Goal: Information Seeking & Learning: Learn about a topic

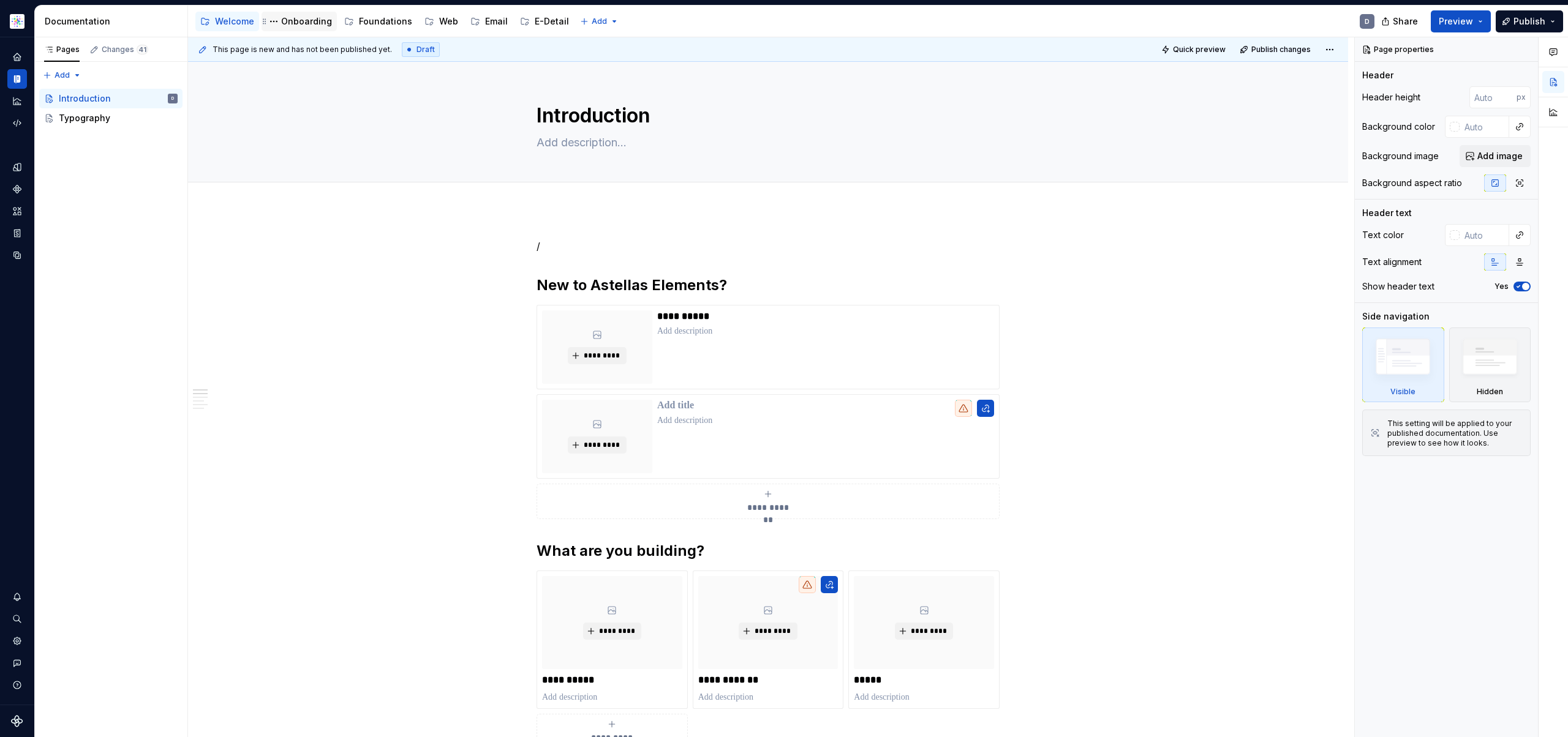
click at [295, 25] on div "Onboarding" at bounding box center [306, 21] width 51 height 12
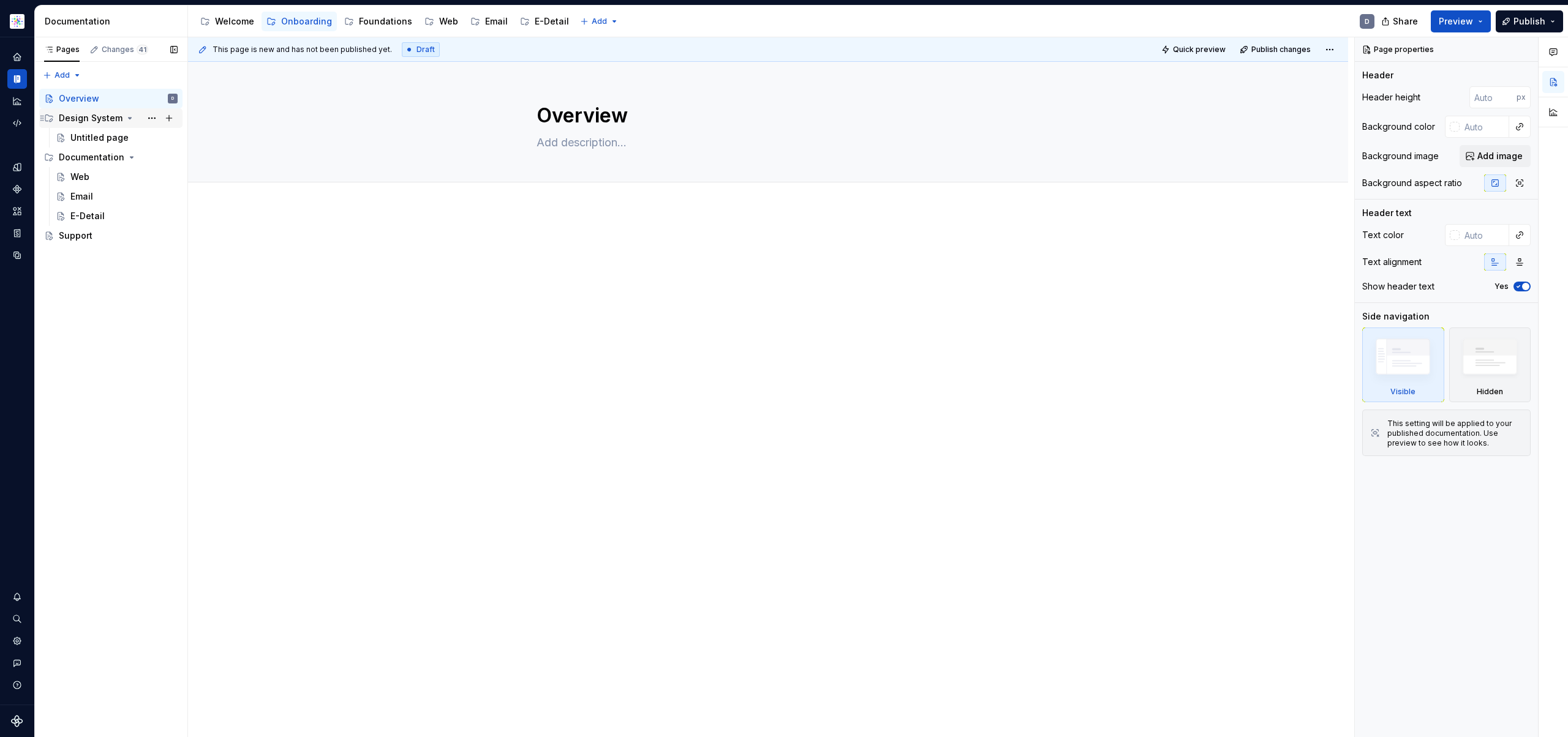
click at [103, 122] on div "Design System" at bounding box center [90, 118] width 63 height 12
click at [94, 122] on div "Design System" at bounding box center [90, 118] width 63 height 12
click at [86, 177] on div "Web" at bounding box center [80, 177] width 19 height 12
click at [87, 19] on div "Documentation" at bounding box center [114, 21] width 138 height 12
click at [79, 99] on div "Overview" at bounding box center [79, 98] width 40 height 12
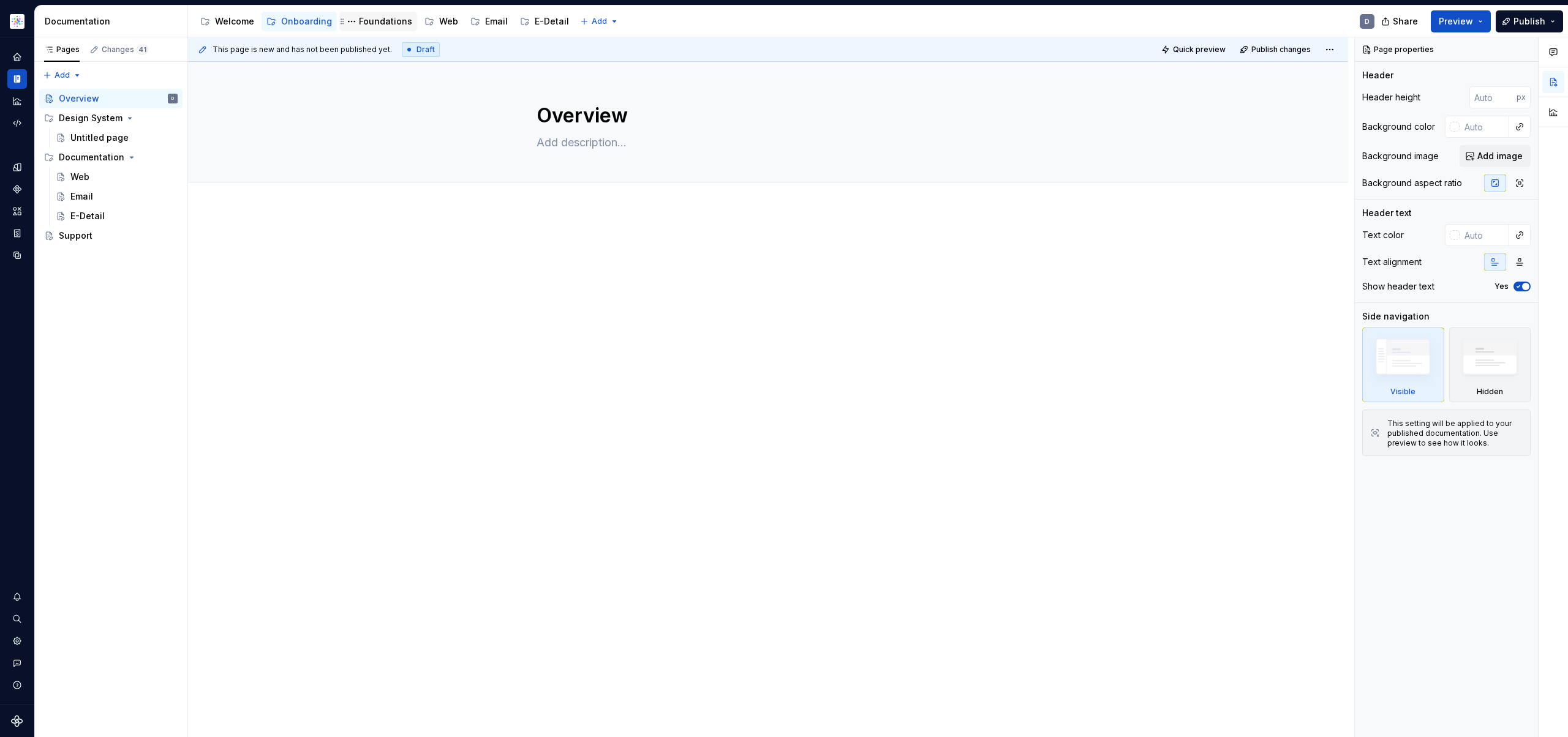
click at [379, 24] on div "Foundations" at bounding box center [386, 21] width 54 height 12
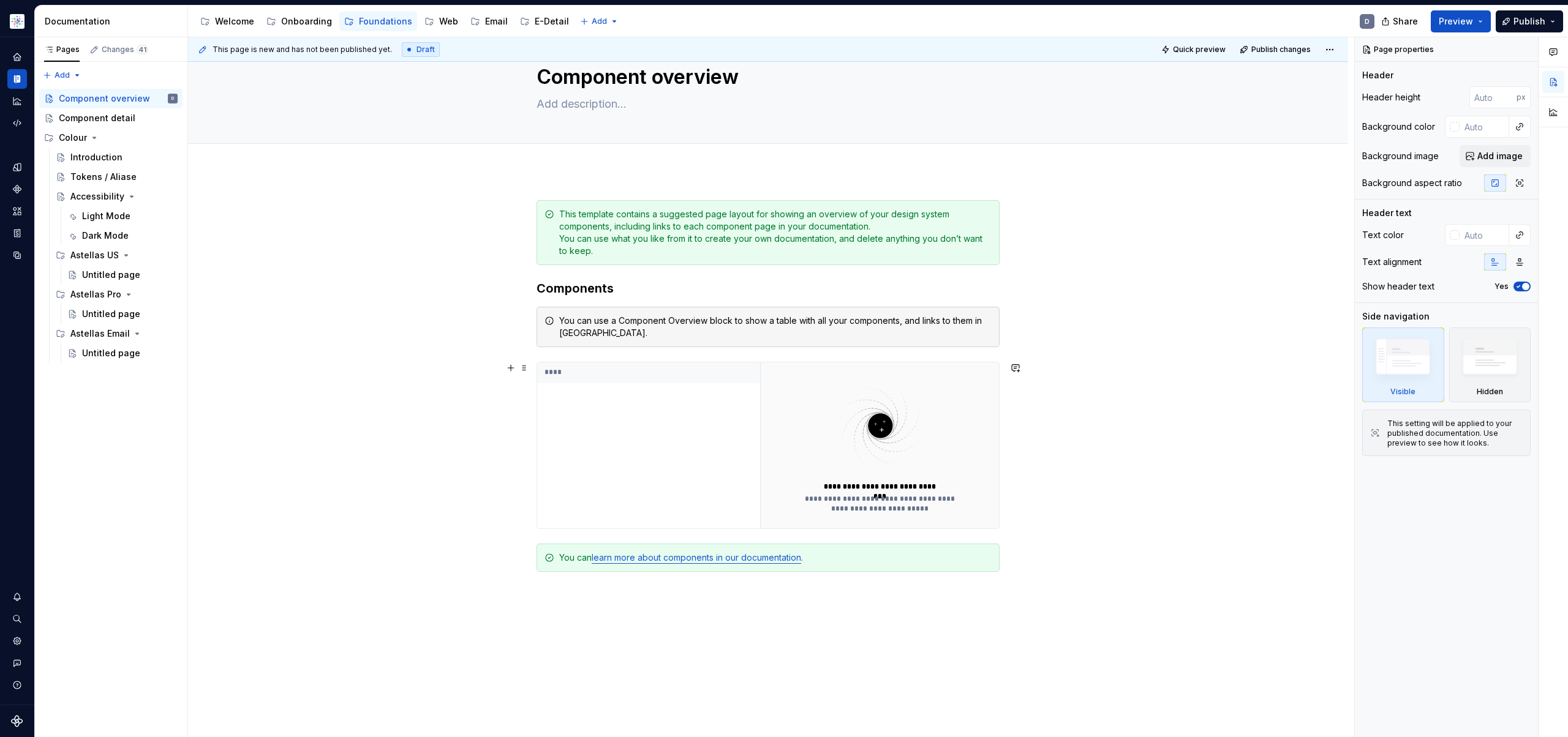
scroll to position [40, 0]
click at [88, 116] on div "Component detail" at bounding box center [97, 118] width 77 height 12
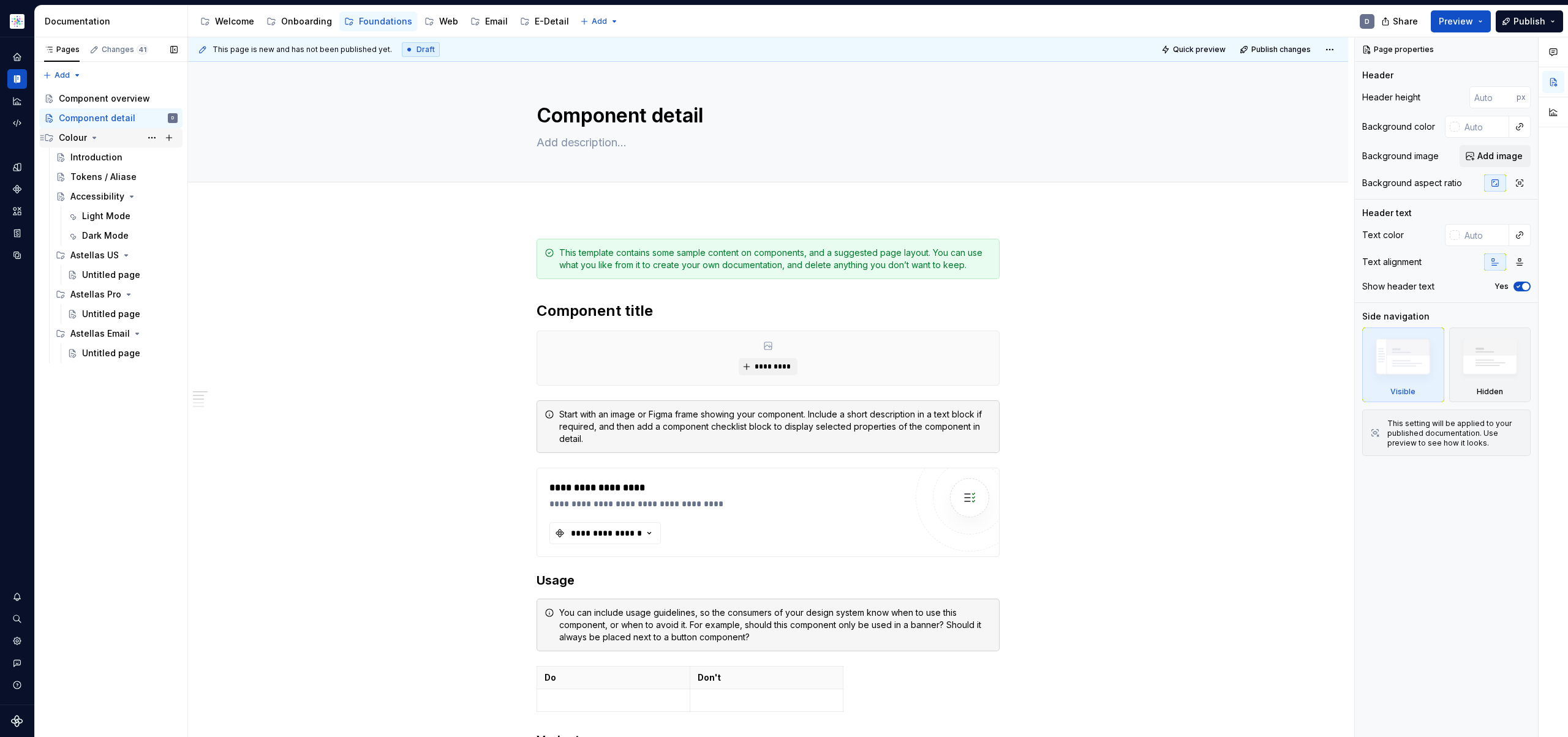
click at [115, 136] on div "Colour" at bounding box center [118, 138] width 119 height 17
click at [113, 158] on div "Introduction" at bounding box center [96, 157] width 52 height 12
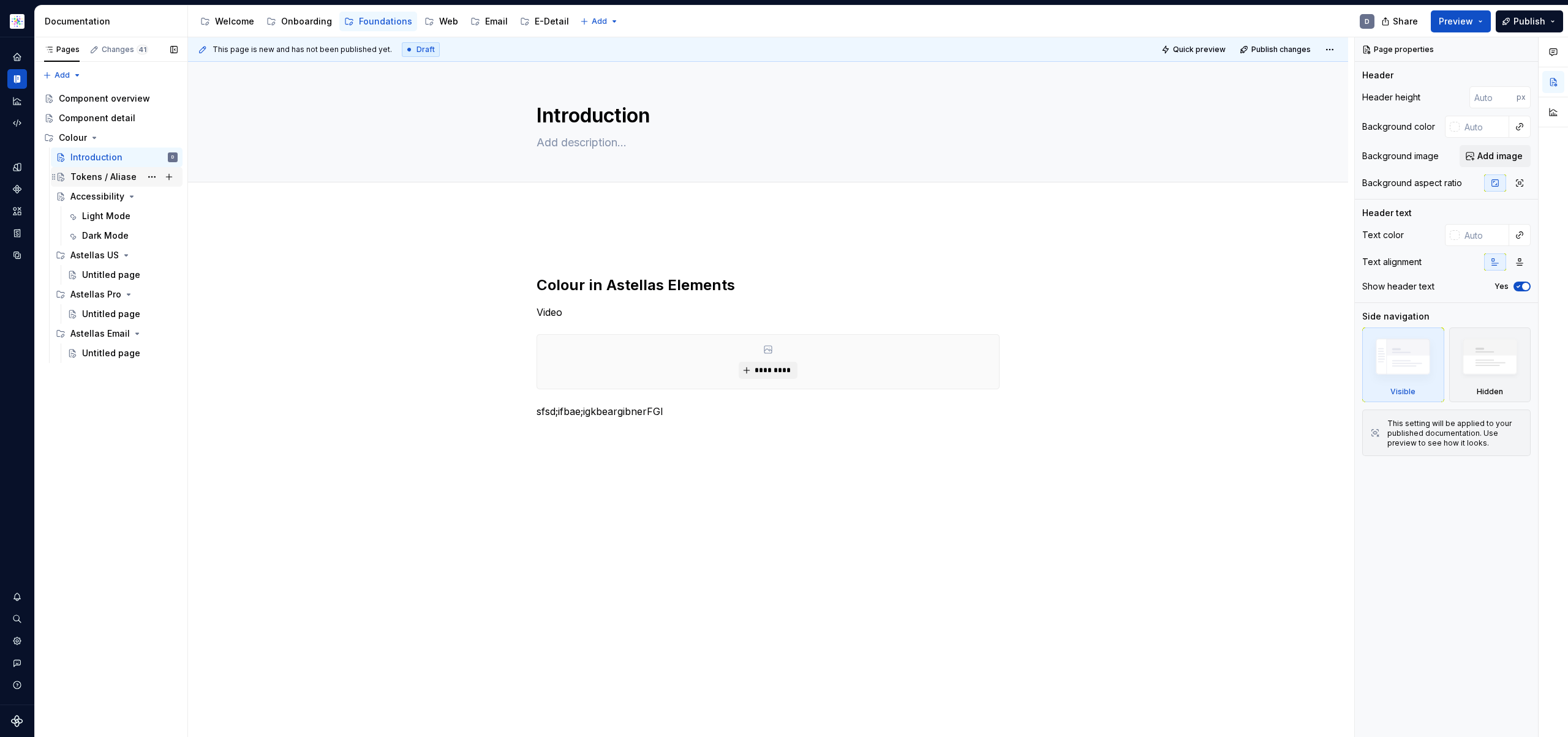
click at [123, 182] on div "Tokens / Aliase" at bounding box center [103, 177] width 66 height 12
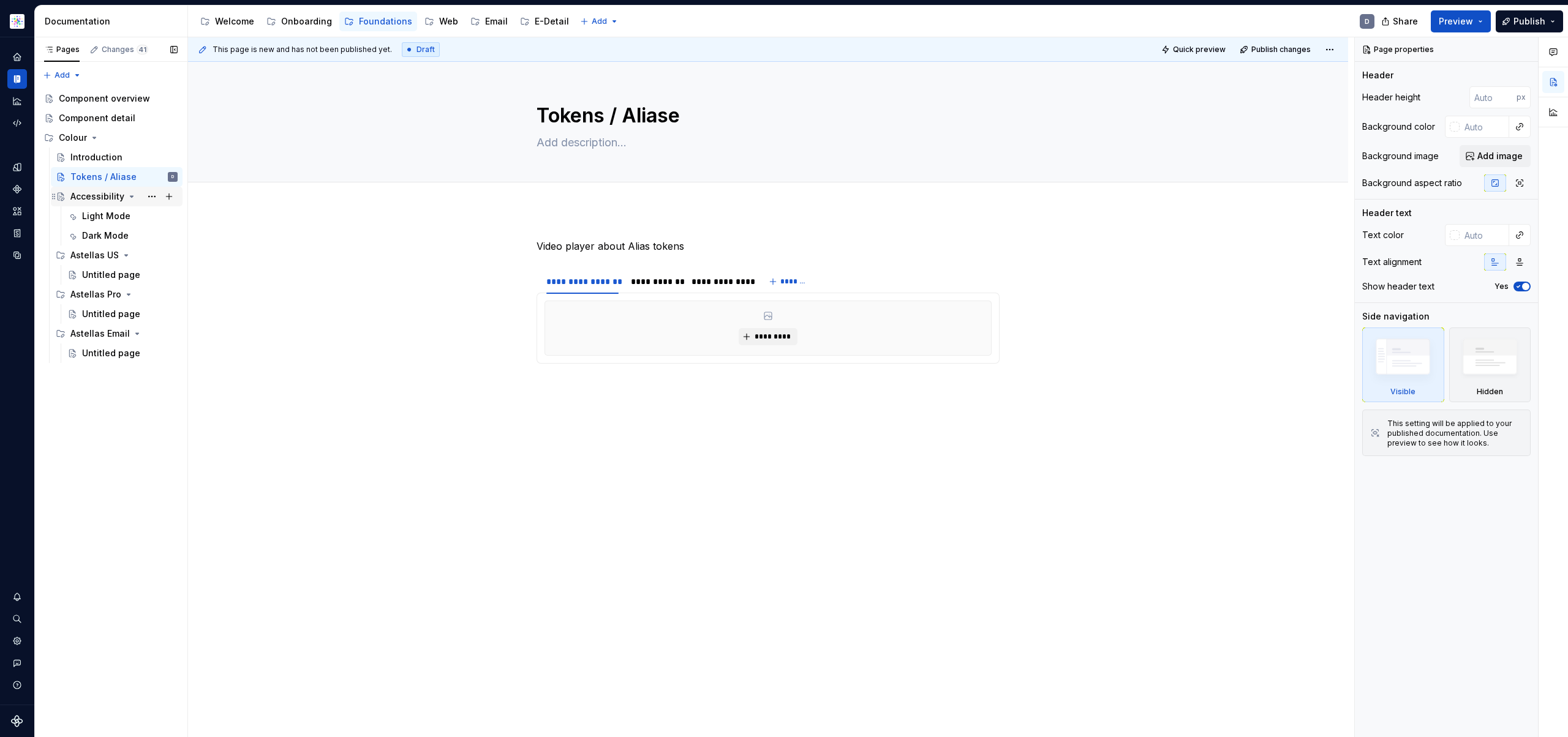
click at [117, 199] on div "Accessibility" at bounding box center [97, 196] width 54 height 12
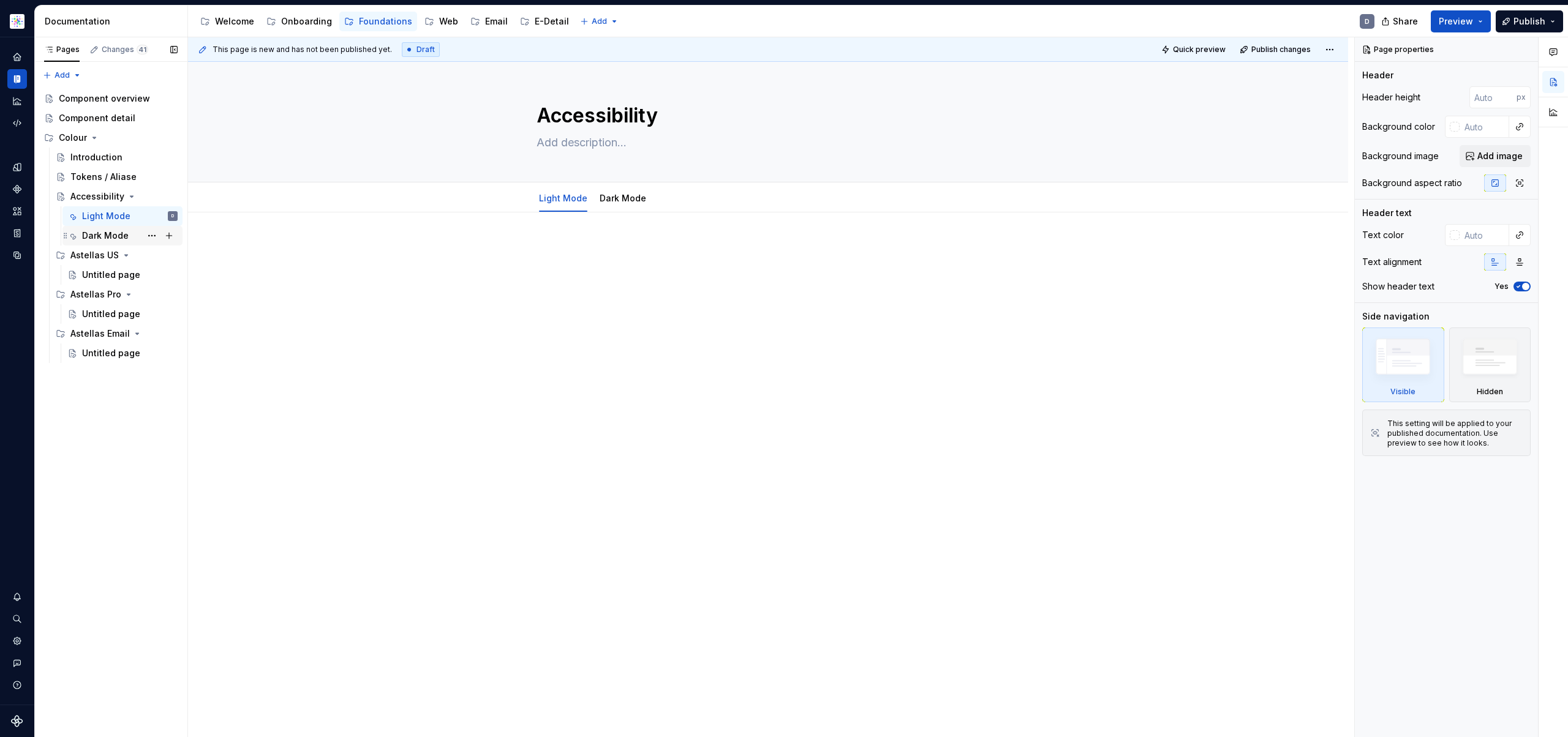
click at [122, 234] on div "Dark Mode" at bounding box center [106, 235] width 47 height 12
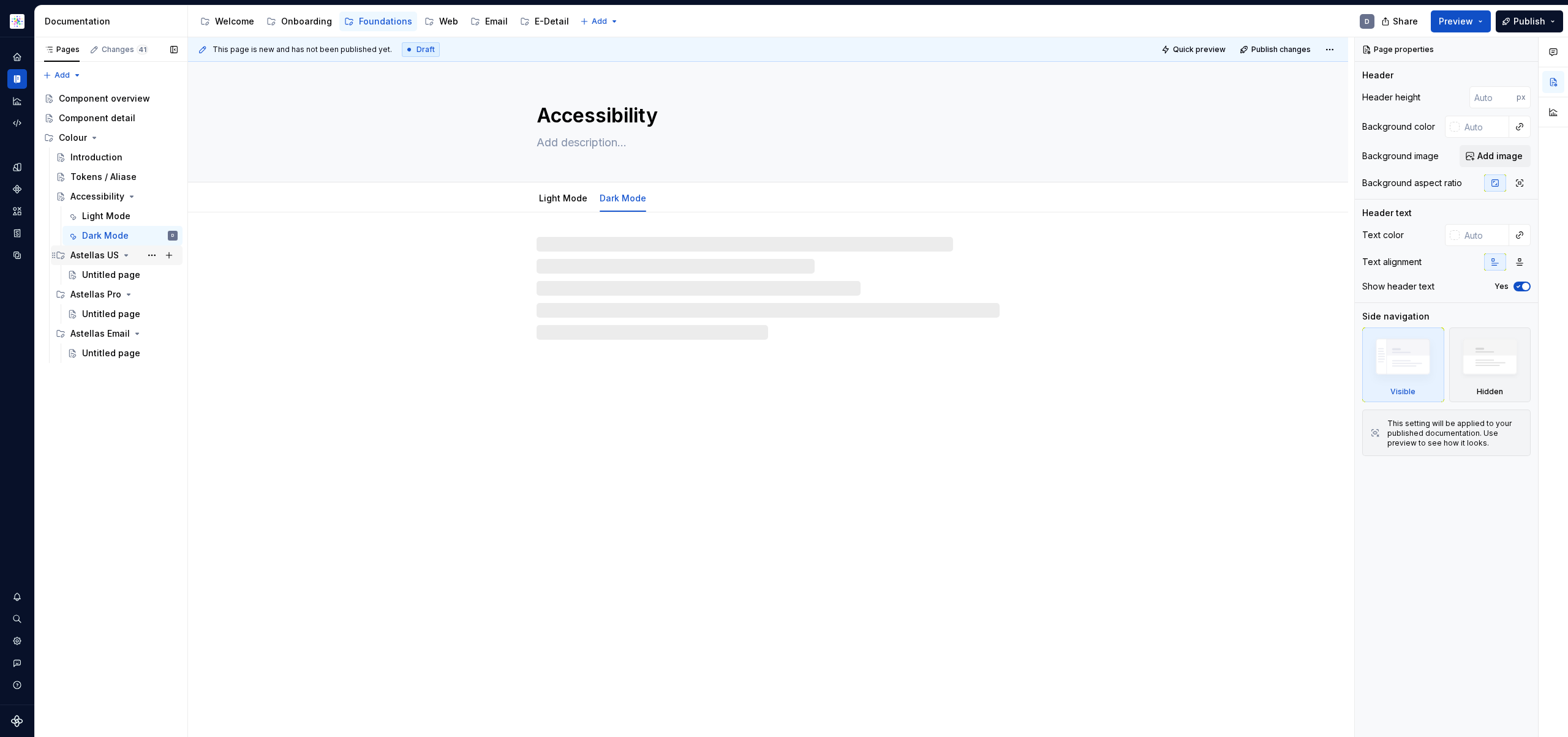
click at [113, 256] on div "Astellas US" at bounding box center [94, 255] width 48 height 12
click at [105, 256] on div "Astellas US" at bounding box center [94, 255] width 48 height 12
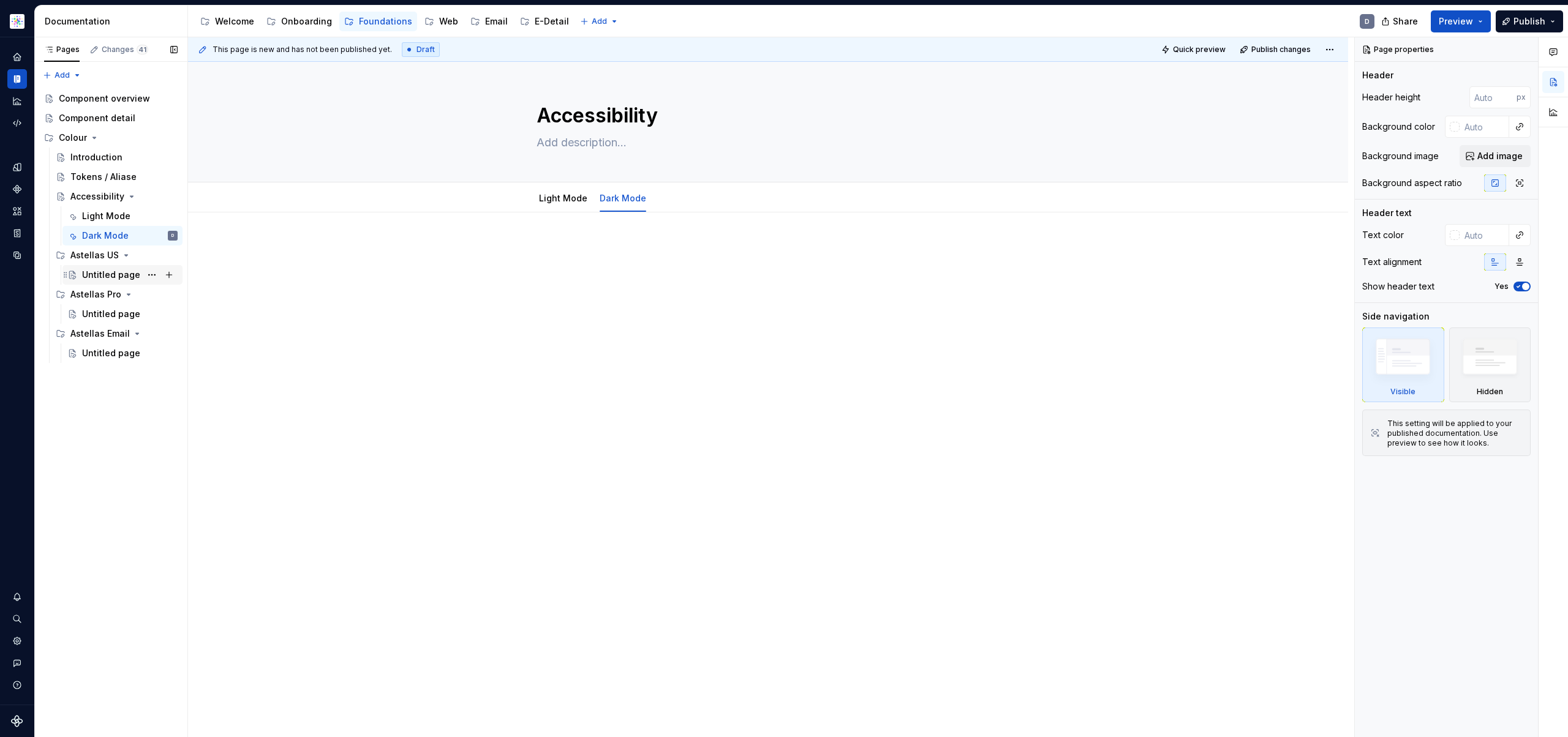
click at [102, 277] on div "Untitled page" at bounding box center [111, 274] width 59 height 12
click at [101, 311] on div "Untitled page" at bounding box center [111, 314] width 59 height 12
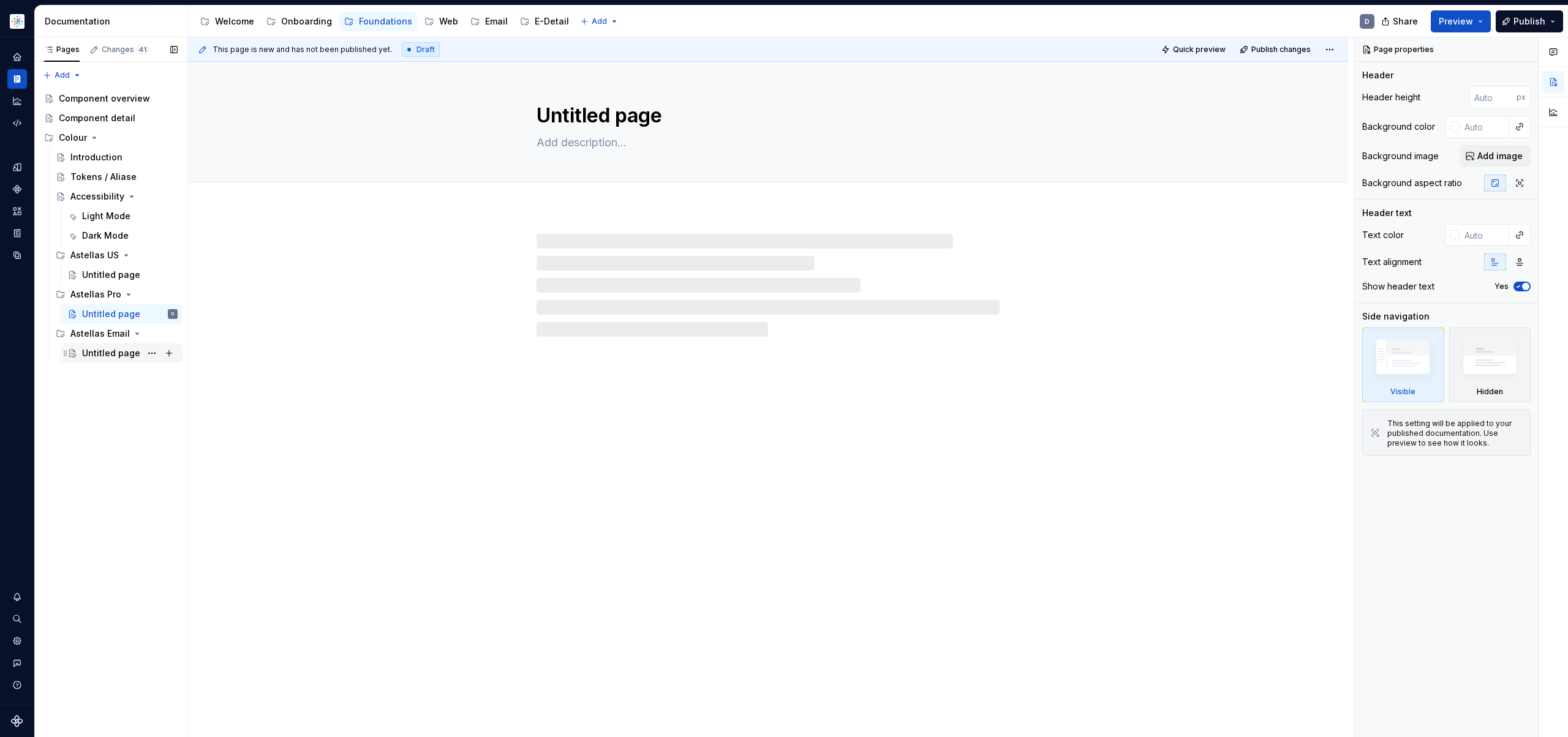
click at [114, 357] on div "Untitled page" at bounding box center [111, 353] width 59 height 12
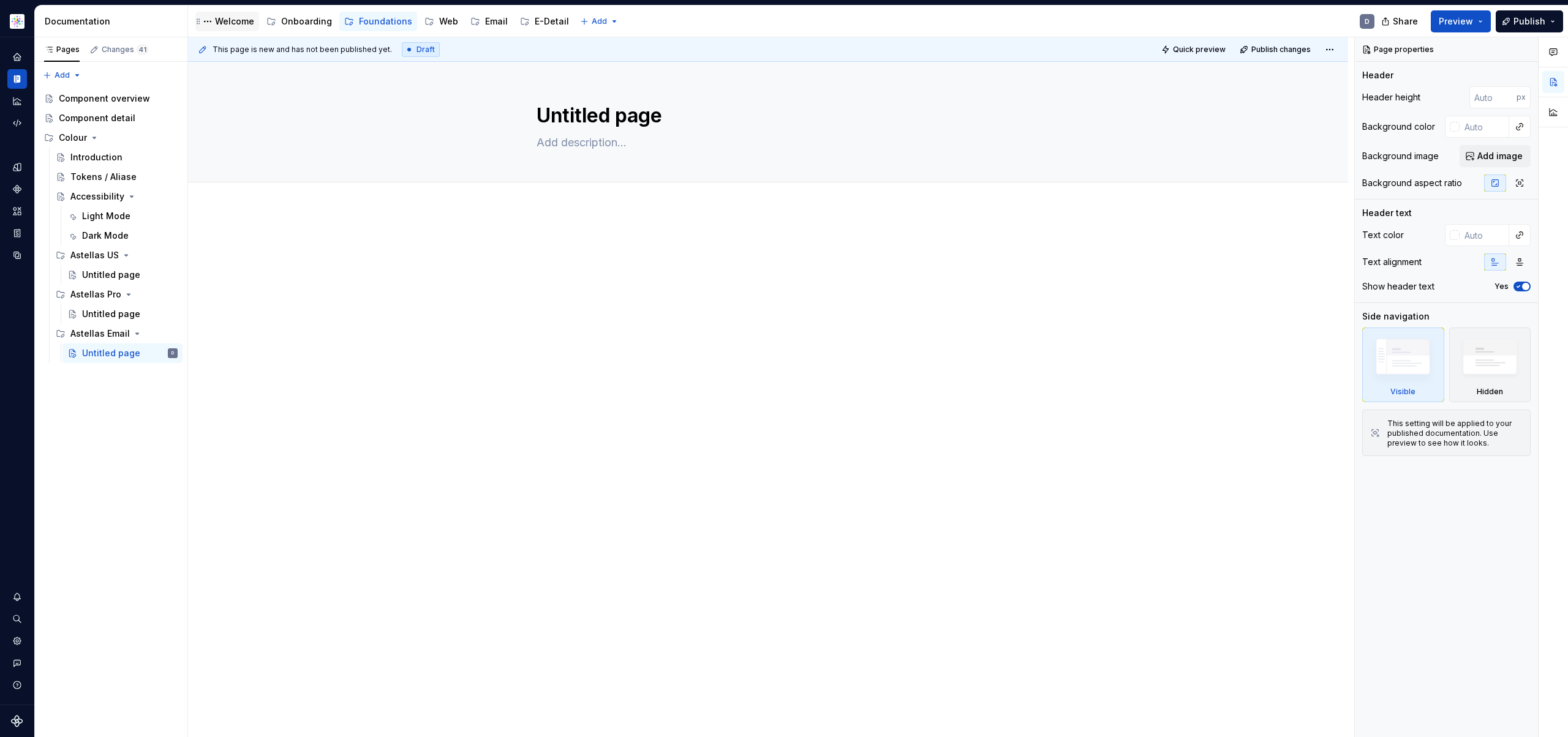
click at [239, 19] on div "Welcome" at bounding box center [234, 21] width 39 height 12
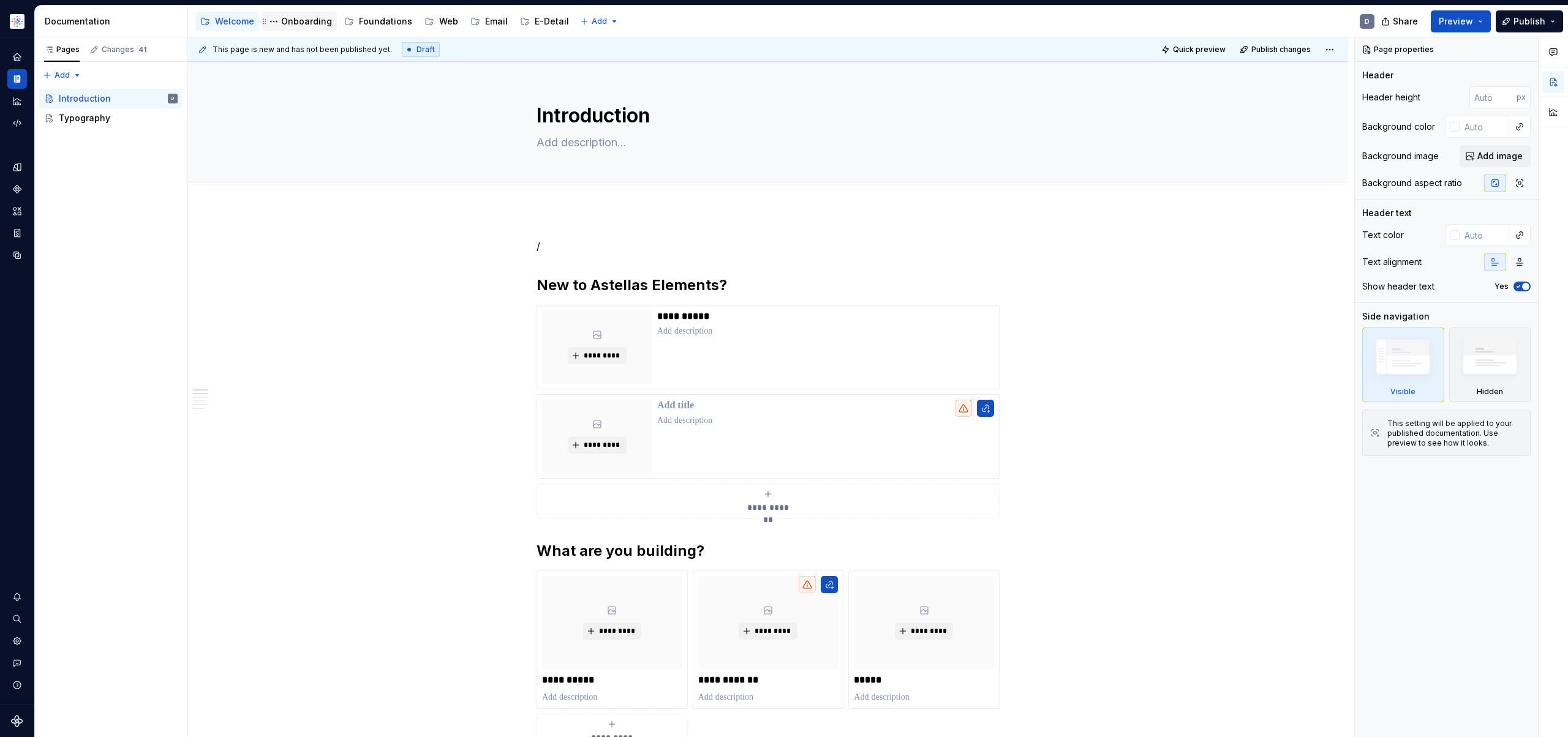
click at [311, 21] on div "Onboarding" at bounding box center [306, 21] width 51 height 12
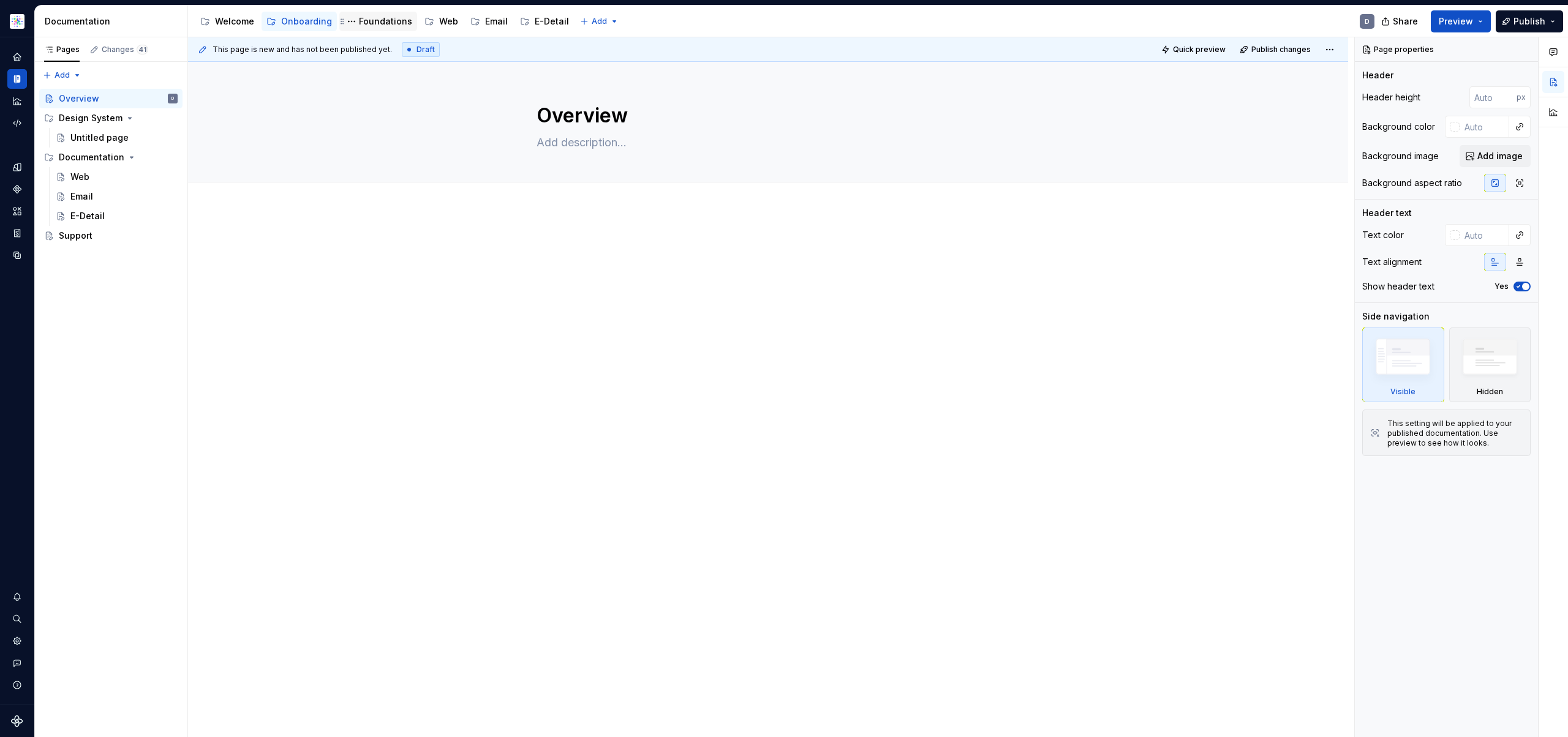
click at [392, 23] on div "Foundations" at bounding box center [386, 21] width 54 height 12
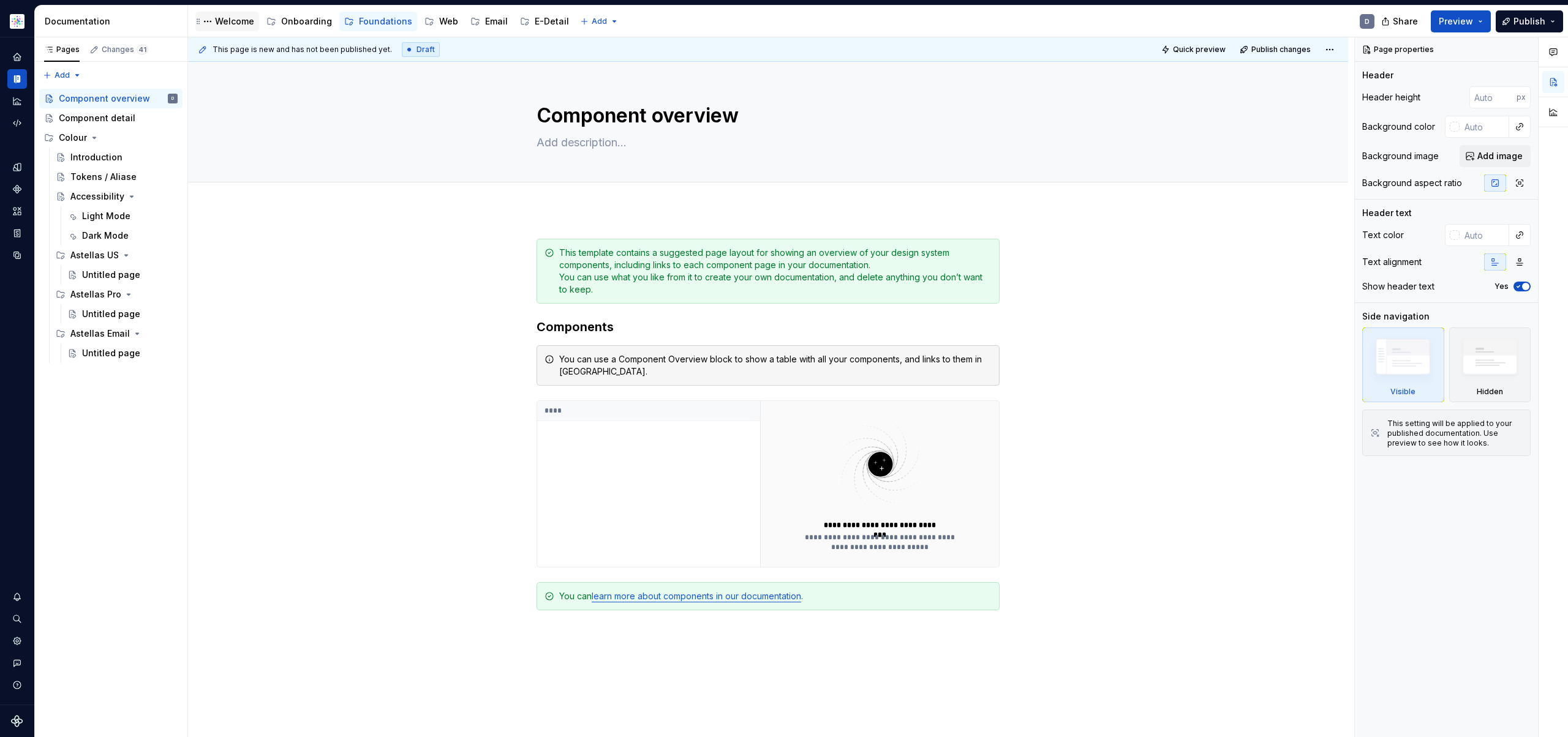
click at [238, 16] on div "Welcome" at bounding box center [234, 21] width 39 height 12
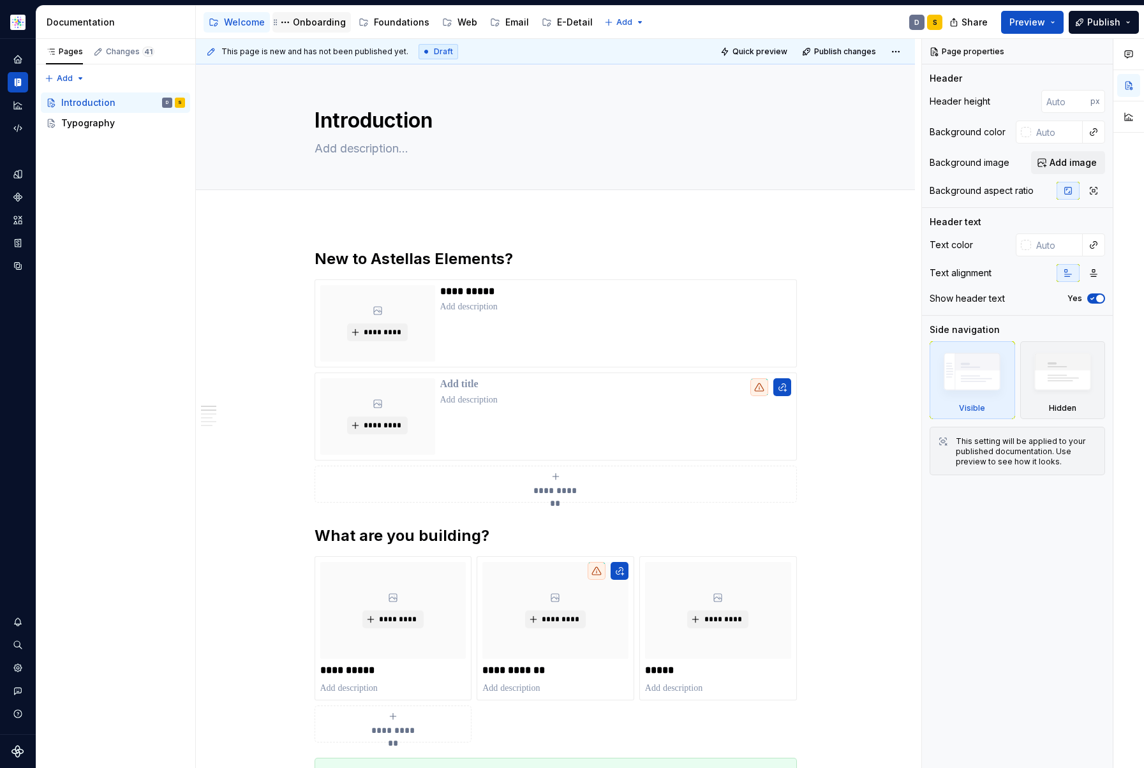
click at [313, 24] on div "Onboarding" at bounding box center [319, 22] width 53 height 13
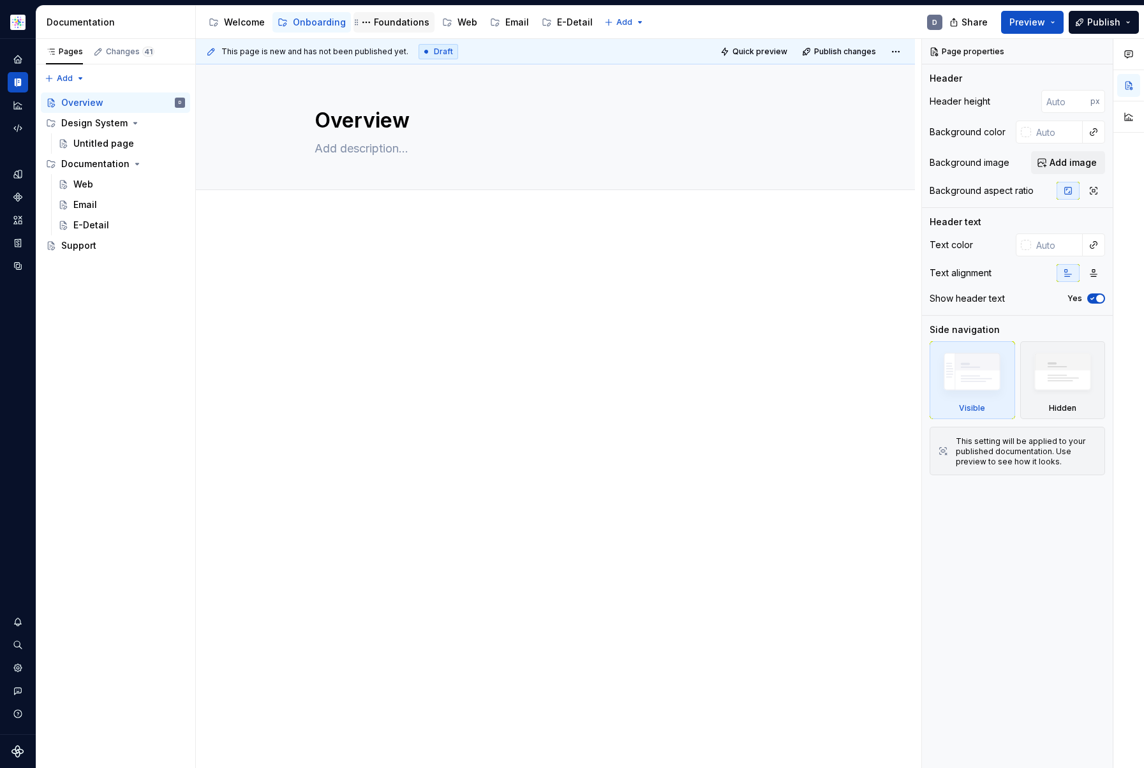
click at [391, 24] on div "Foundations" at bounding box center [402, 22] width 56 height 13
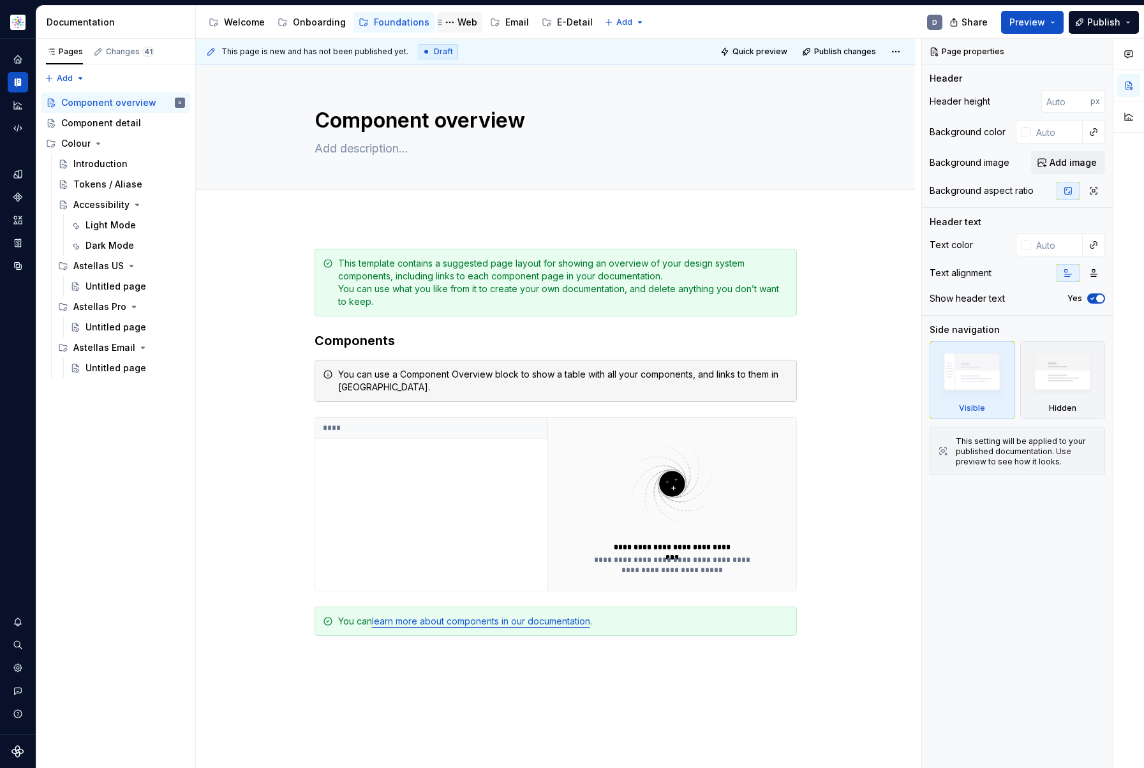
click at [458, 22] on div "Web" at bounding box center [468, 22] width 20 height 13
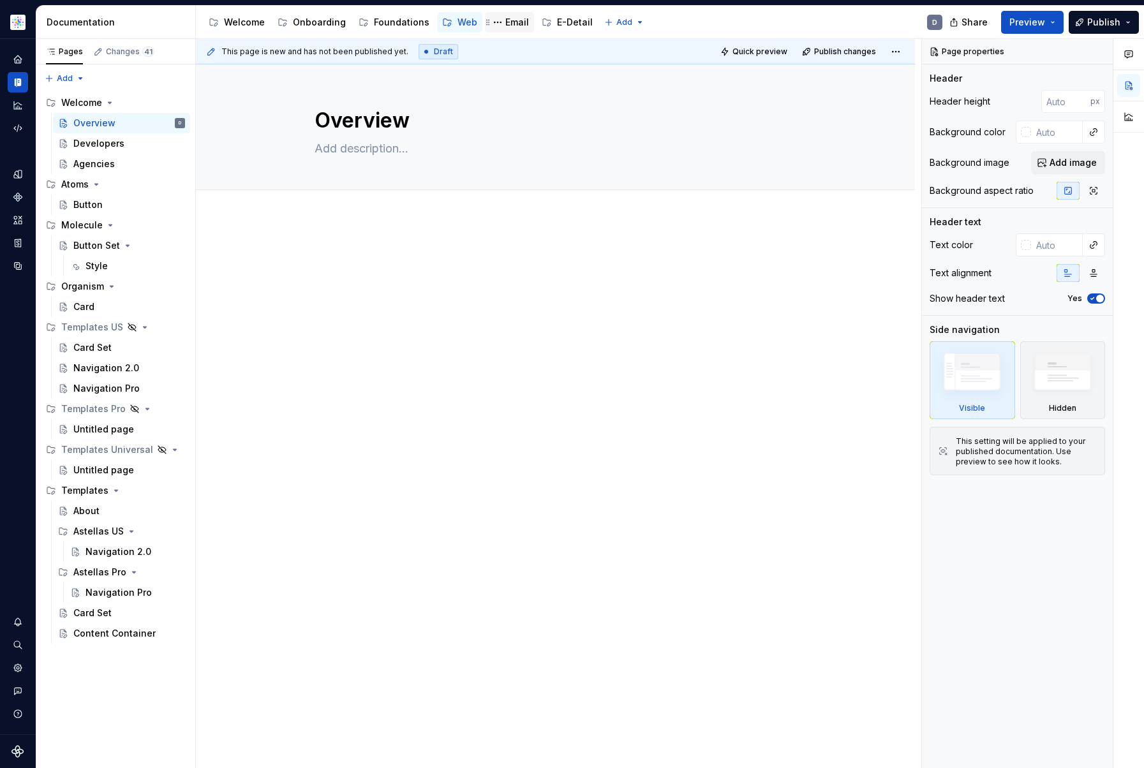
click at [512, 25] on div "Email" at bounding box center [517, 22] width 24 height 13
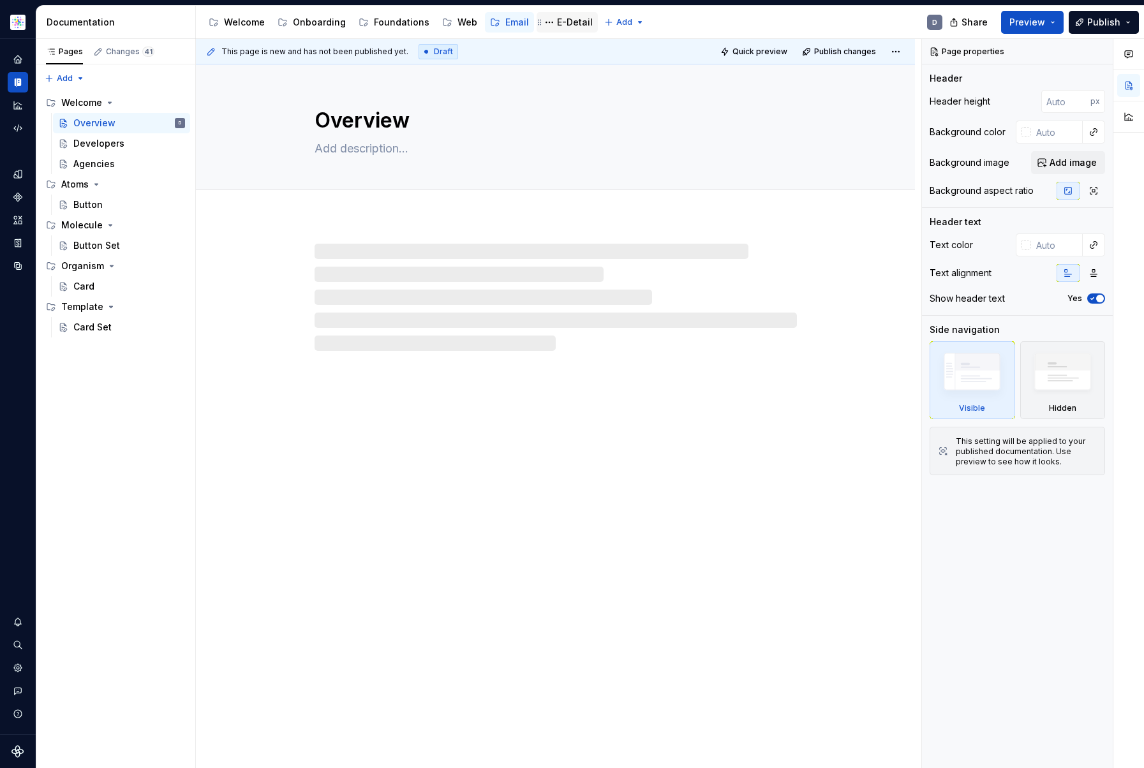
click at [564, 26] on div "E-Detail" at bounding box center [575, 22] width 36 height 13
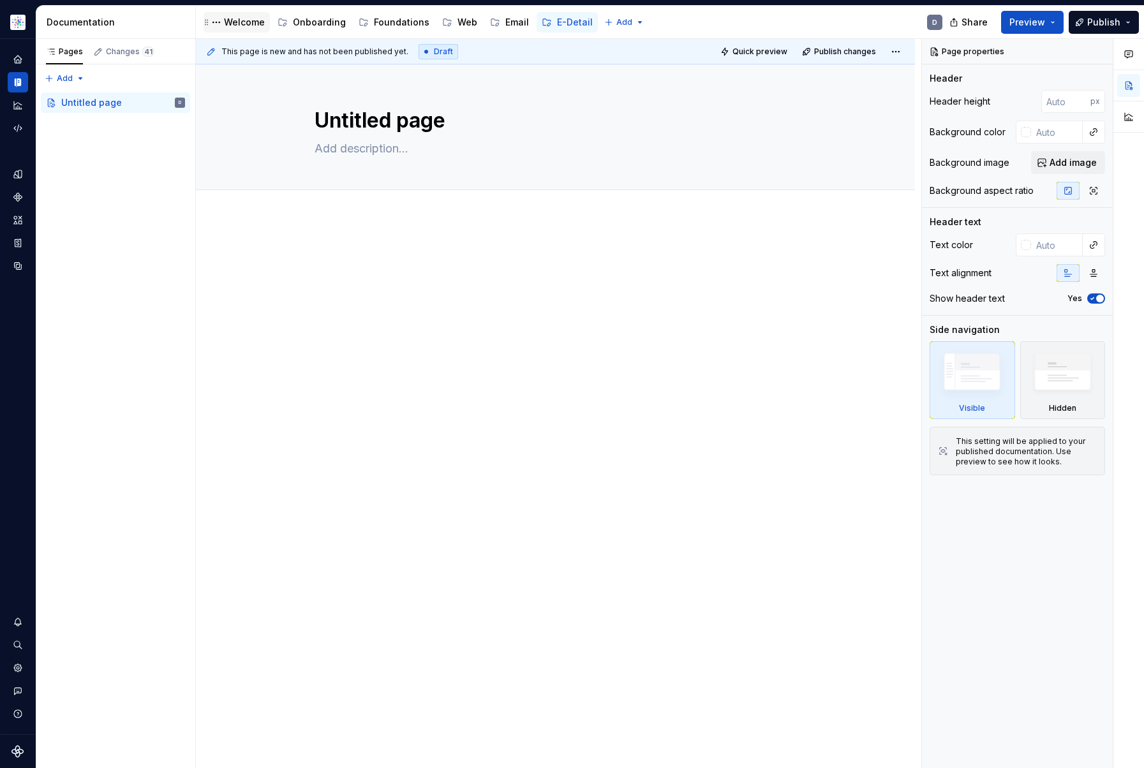
click at [246, 26] on div "Welcome" at bounding box center [244, 22] width 41 height 13
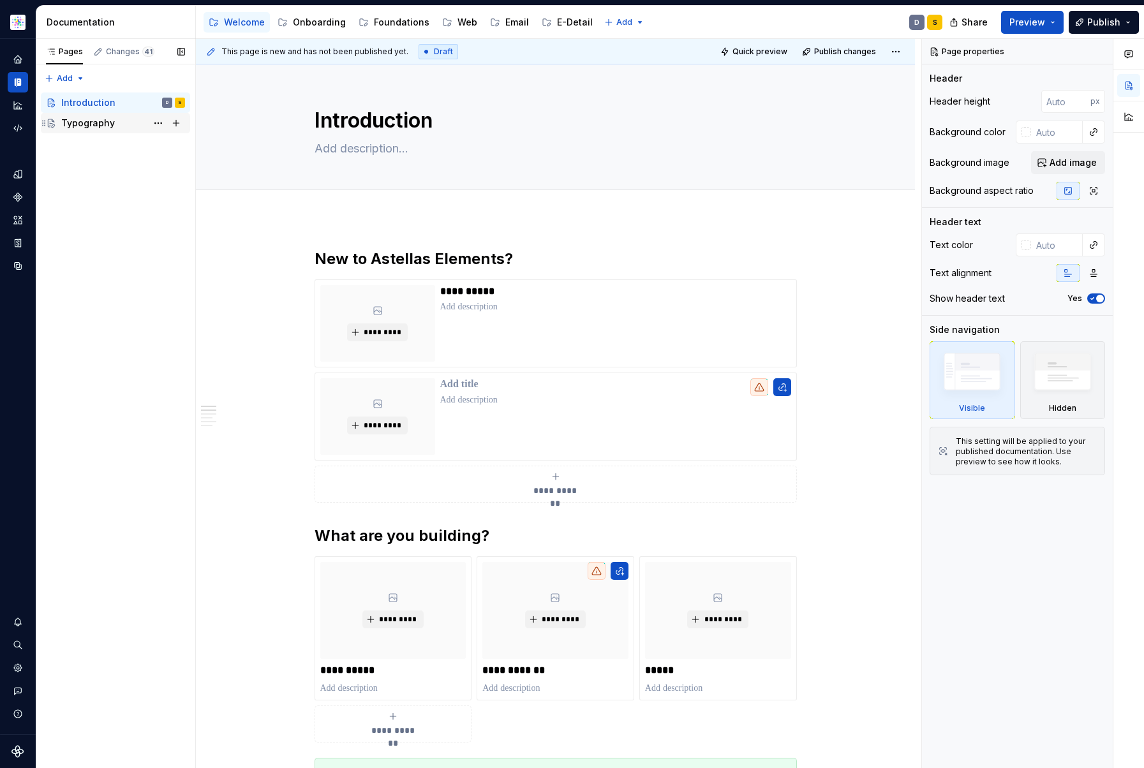
click at [80, 126] on div "Typography" at bounding box center [88, 123] width 54 height 13
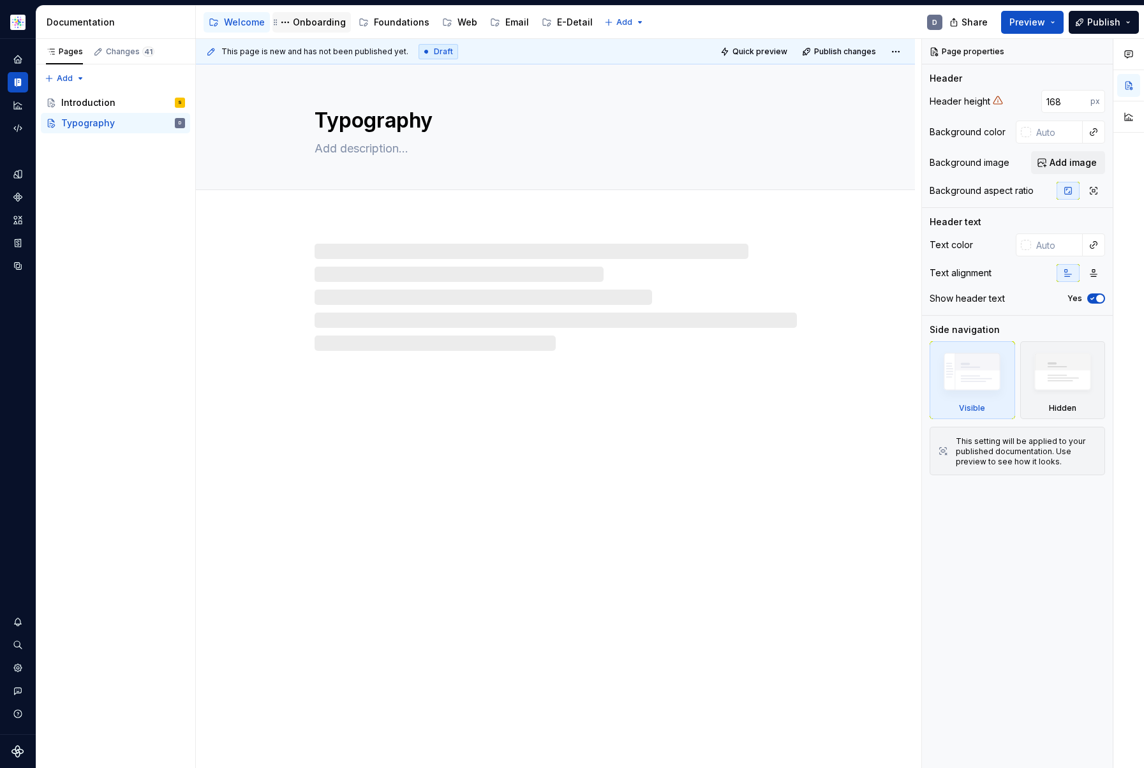
click at [332, 19] on div "Onboarding" at bounding box center [319, 22] width 53 height 13
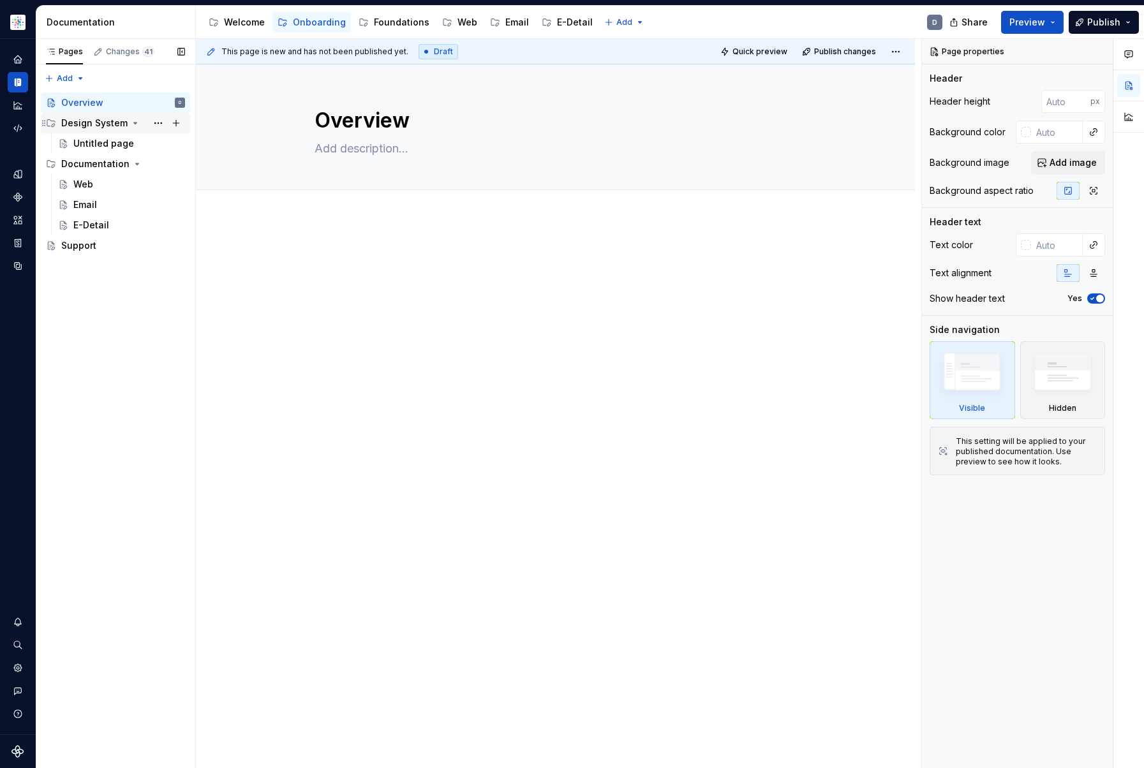
click at [110, 126] on div "Design System" at bounding box center [94, 123] width 66 height 13
click at [107, 125] on div "Design System" at bounding box center [94, 123] width 66 height 13
click at [101, 145] on div "Untitled page" at bounding box center [103, 143] width 61 height 13
click at [101, 183] on div "Web" at bounding box center [129, 185] width 112 height 18
click at [100, 203] on div "Email" at bounding box center [129, 205] width 112 height 18
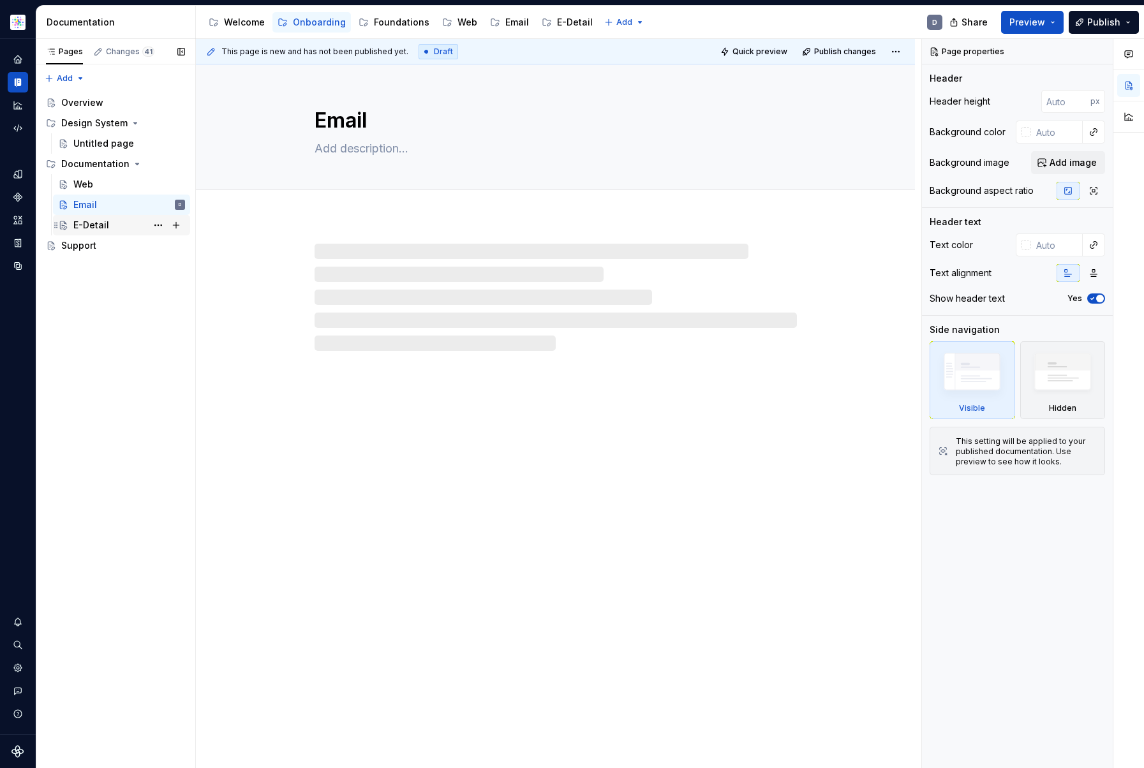
click at [104, 220] on div "E-Detail" at bounding box center [91, 225] width 36 height 13
click at [392, 21] on div "Foundations" at bounding box center [402, 22] width 56 height 13
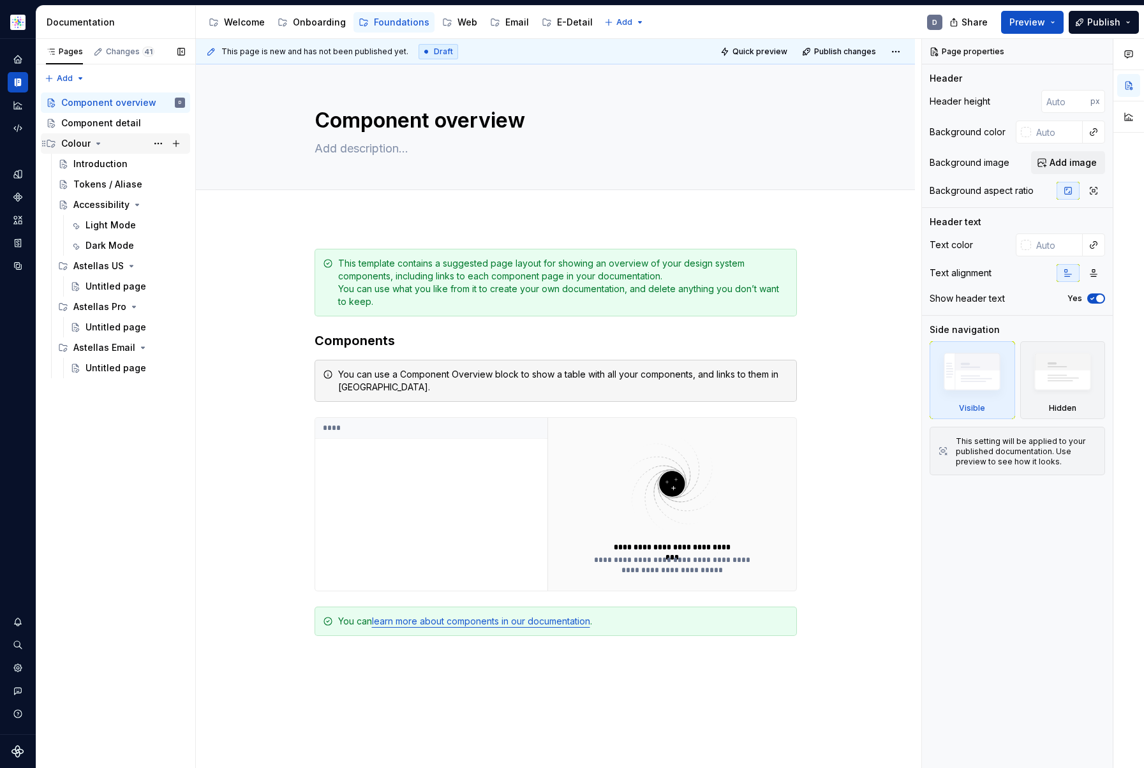
click at [87, 147] on div "Colour" at bounding box center [75, 143] width 29 height 13
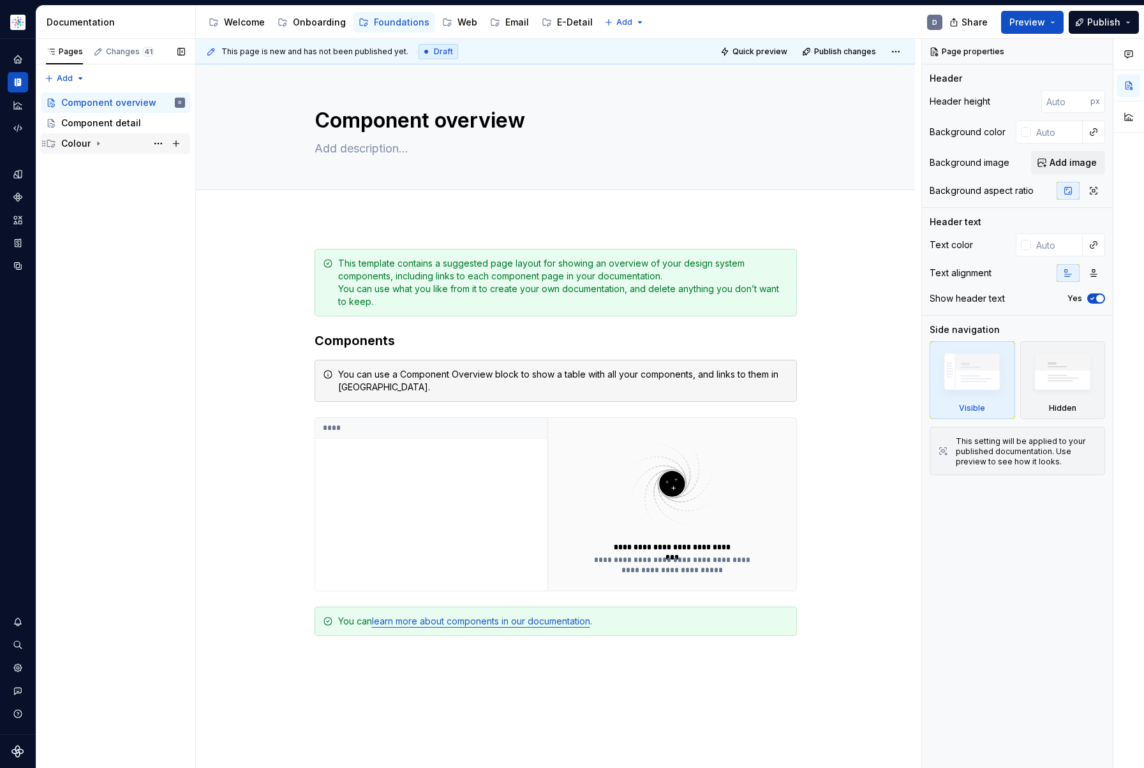
click at [87, 147] on div "Colour" at bounding box center [75, 143] width 29 height 13
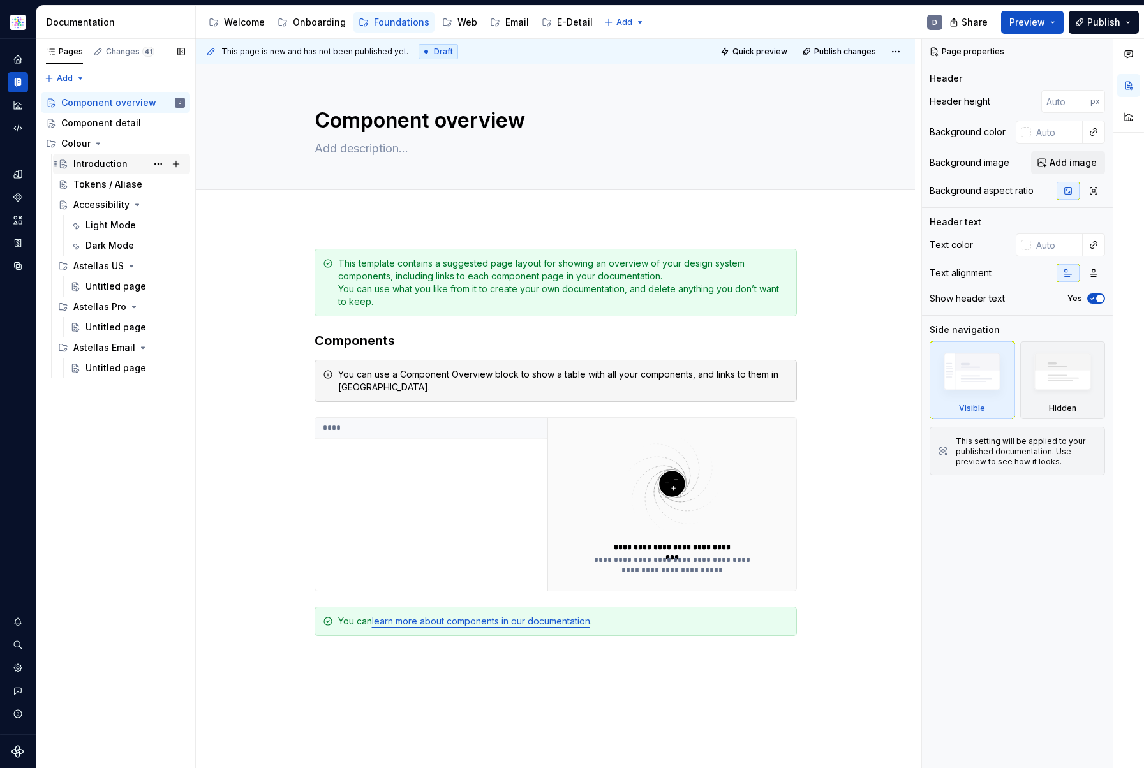
click at [106, 162] on div "Introduction" at bounding box center [100, 164] width 54 height 13
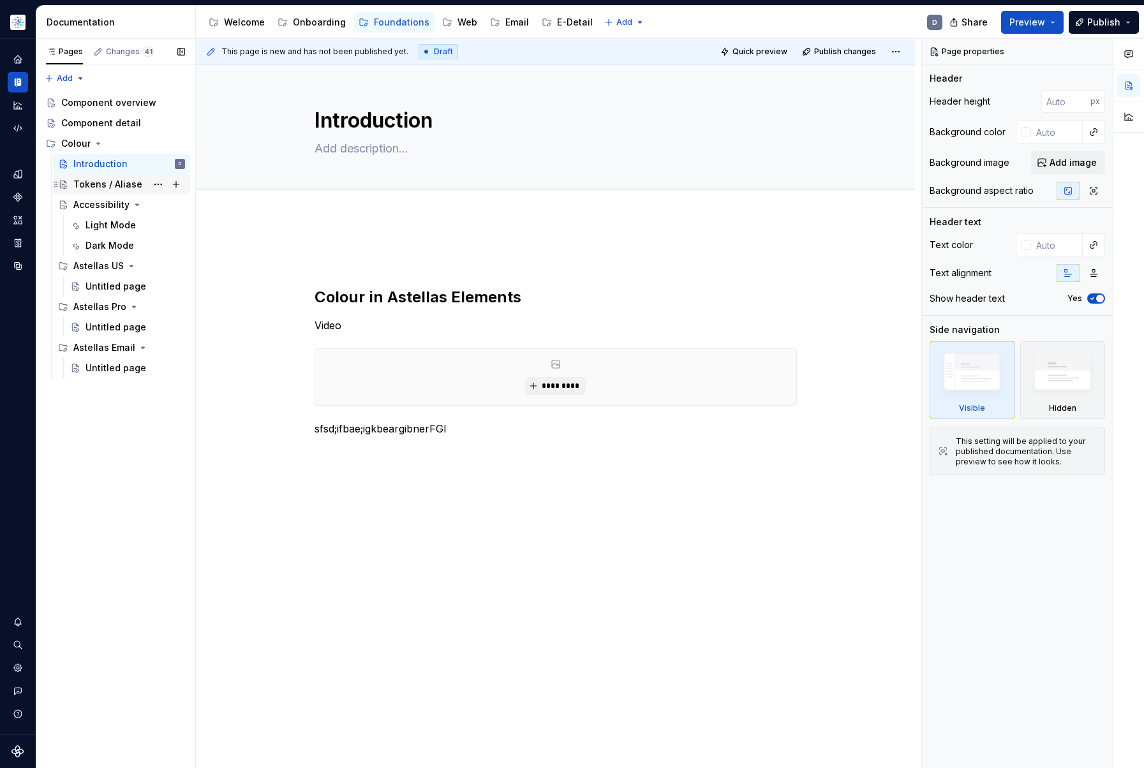
click at [127, 188] on div "Tokens / Aliase" at bounding box center [107, 184] width 69 height 13
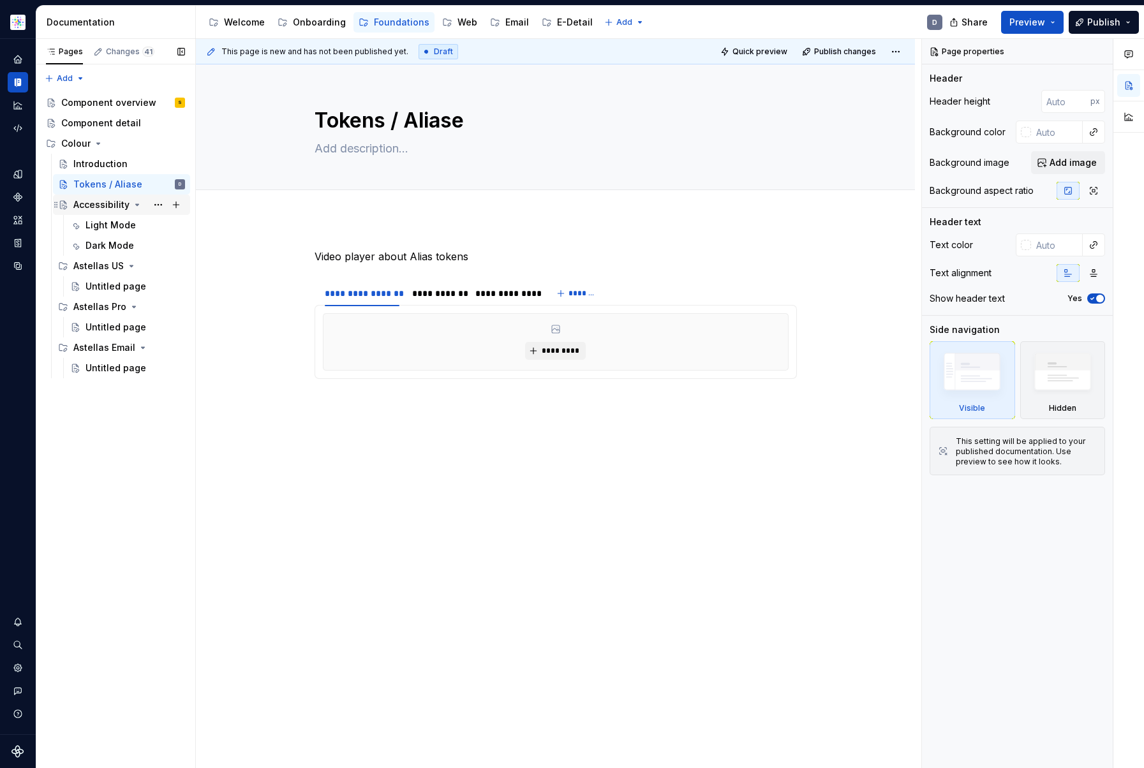
click at [96, 204] on div "Accessibility" at bounding box center [101, 204] width 56 height 13
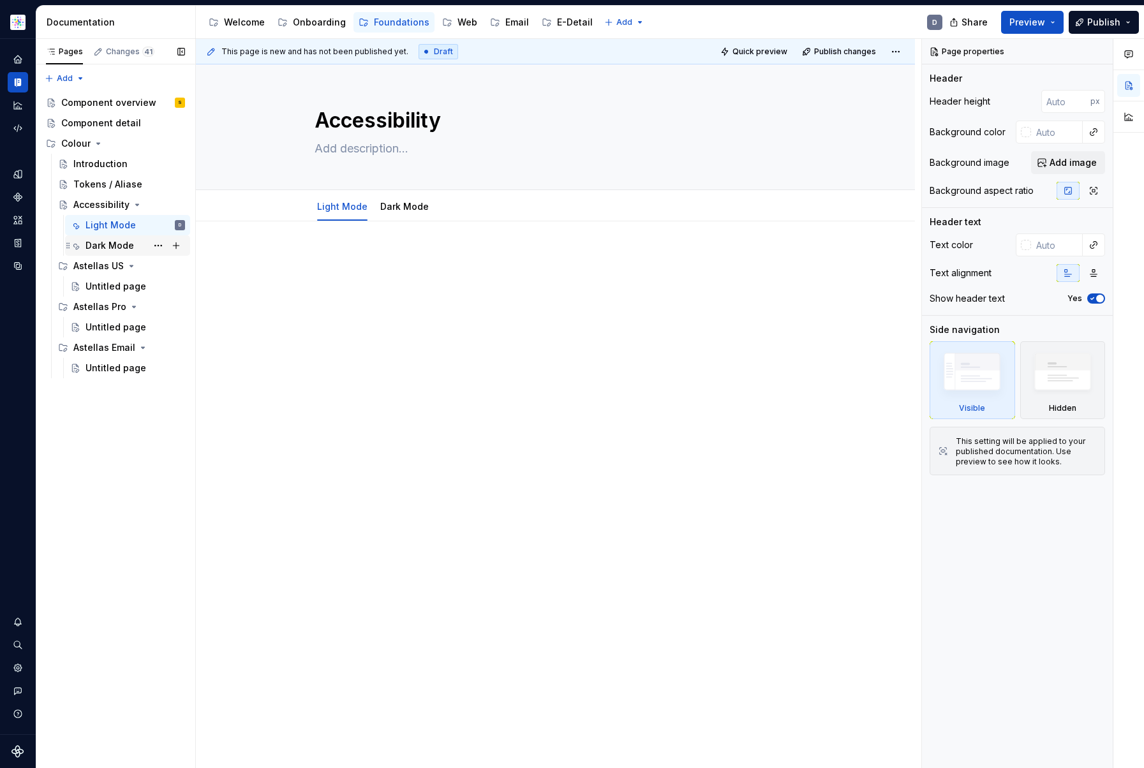
click at [116, 244] on div "Dark Mode" at bounding box center [110, 245] width 49 height 13
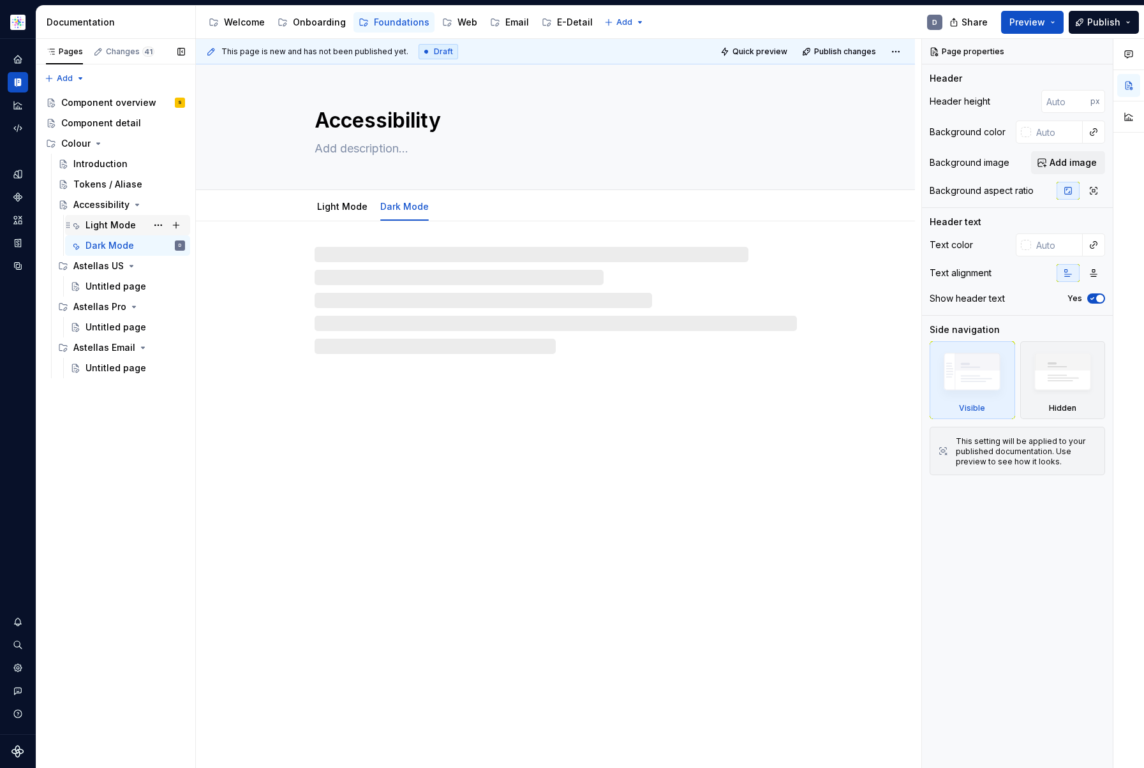
click at [119, 221] on div "Light Mode" at bounding box center [111, 225] width 50 height 13
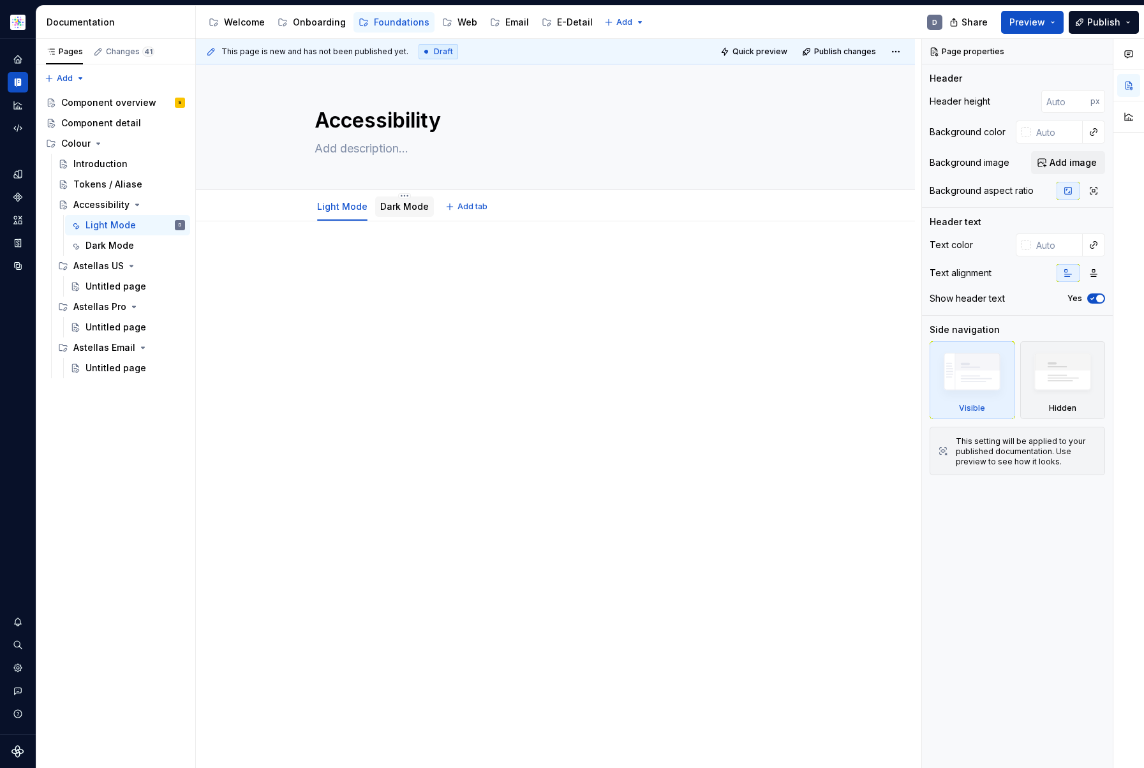
click at [405, 205] on link "Dark Mode" at bounding box center [404, 206] width 49 height 11
click at [114, 283] on div "Untitled page" at bounding box center [116, 286] width 61 height 13
click at [112, 327] on div "Untitled page" at bounding box center [116, 327] width 61 height 13
click at [108, 290] on div "Untitled page" at bounding box center [116, 286] width 61 height 13
click at [119, 327] on div "Untitled page" at bounding box center [116, 327] width 61 height 13
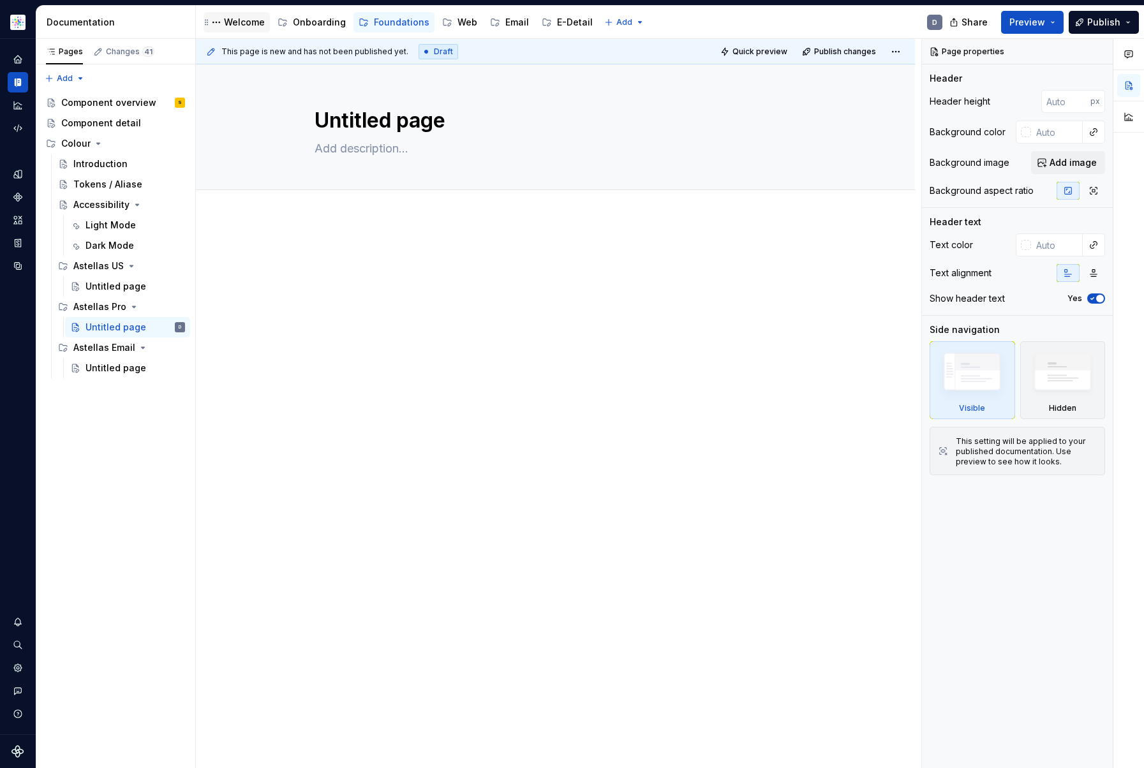
click at [251, 22] on div "Welcome" at bounding box center [244, 22] width 41 height 13
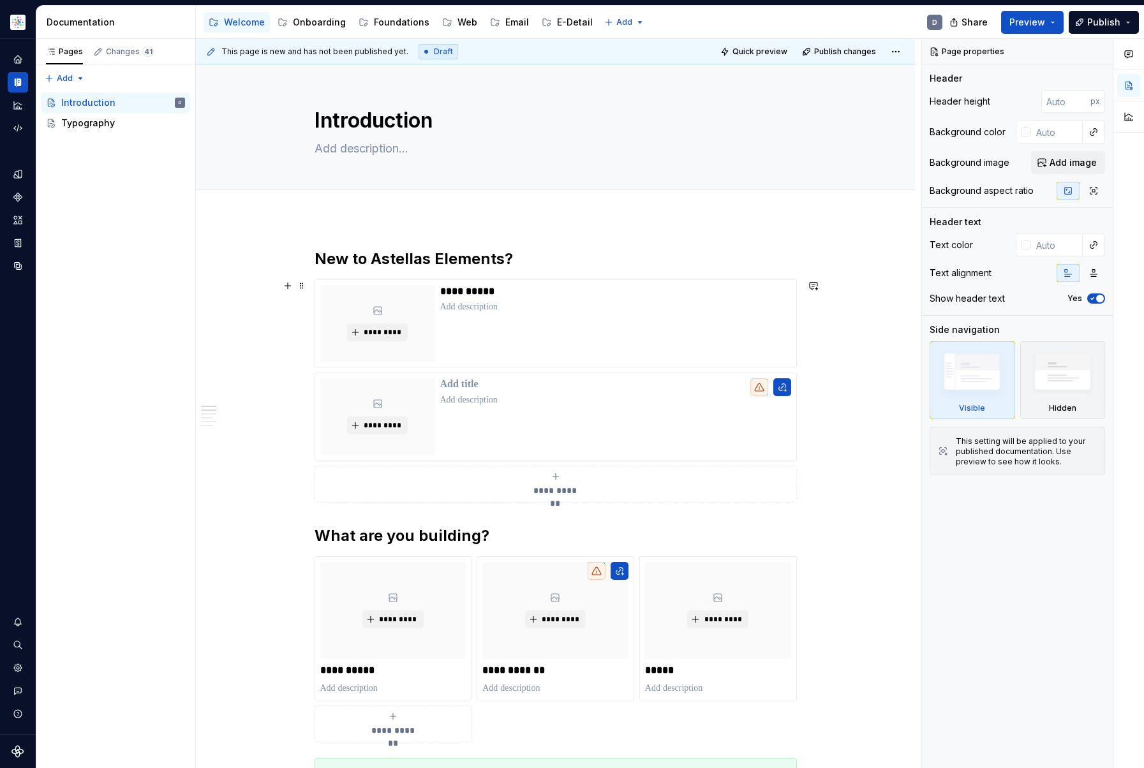
scroll to position [36, 0]
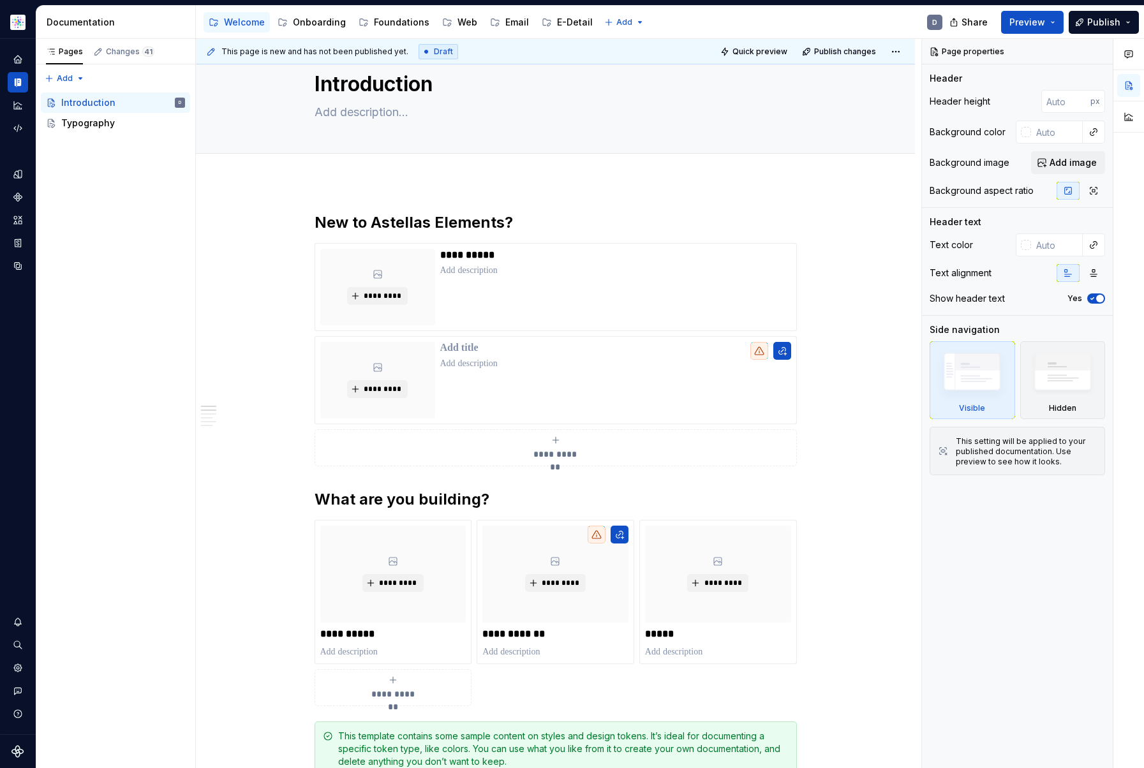
type textarea "*"
